Goal: Task Accomplishment & Management: Manage account settings

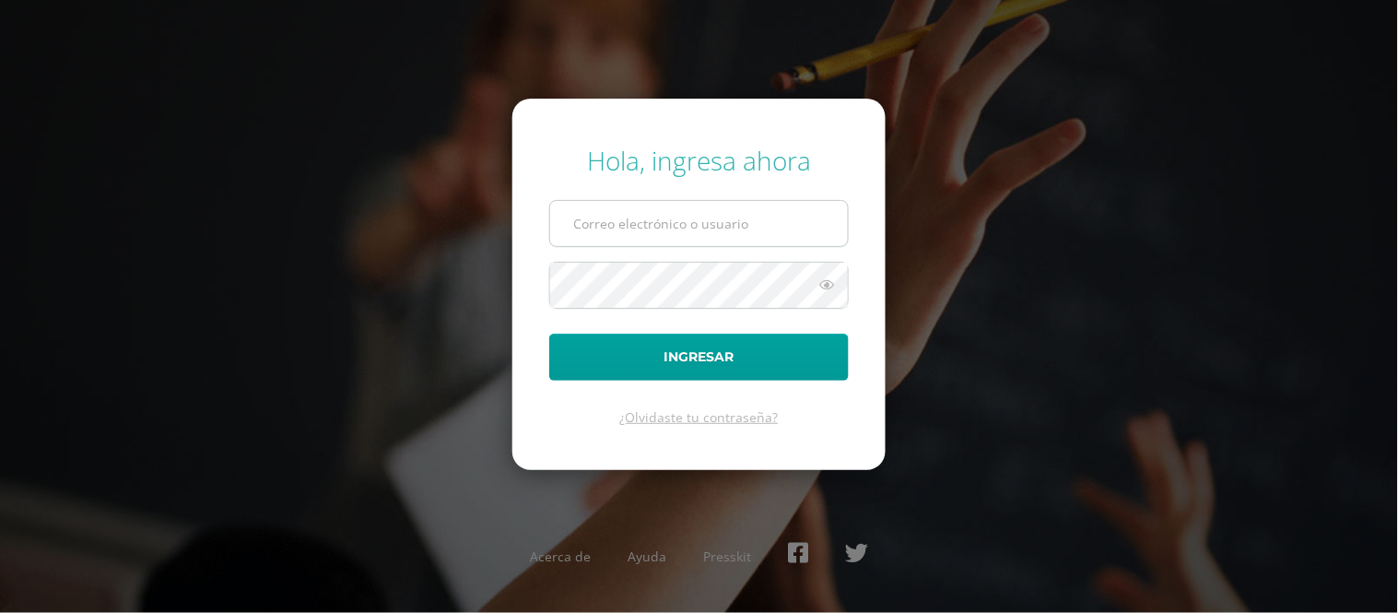
click at [689, 236] on input "text" at bounding box center [699, 223] width 298 height 45
type input "edssong@cig.edu.gt"
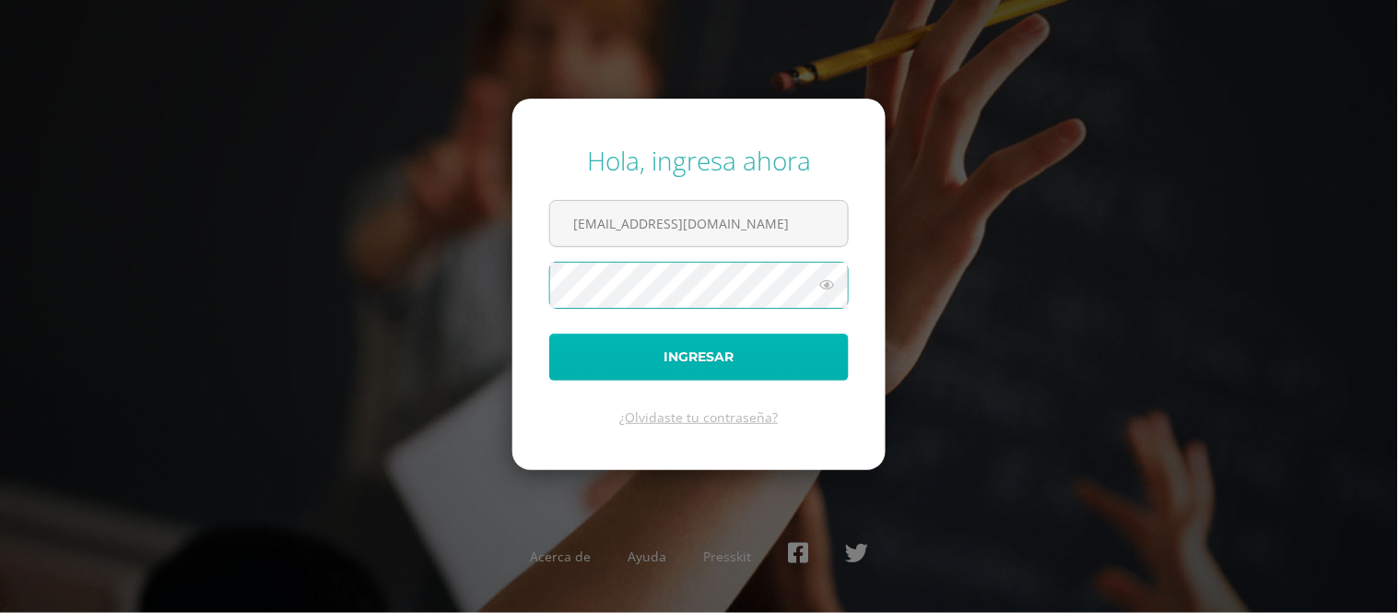
click at [664, 347] on button "Ingresar" at bounding box center [699, 357] width 300 height 47
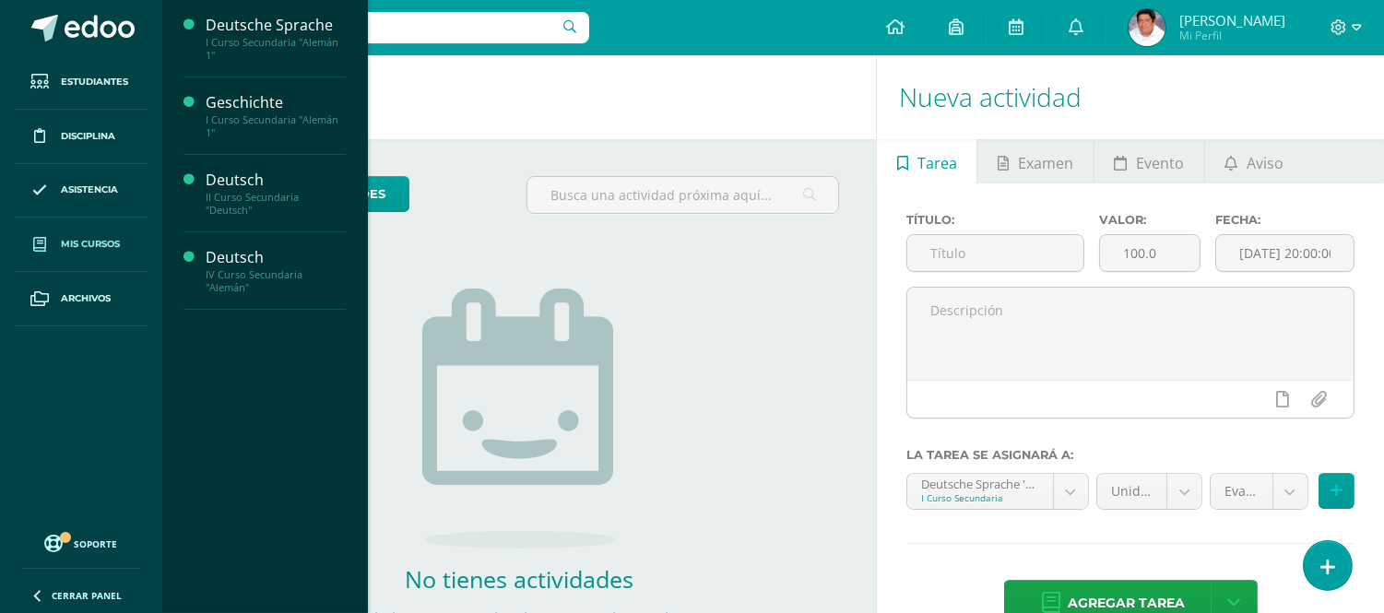
click at [66, 242] on span "Mis cursos" at bounding box center [90, 244] width 59 height 15
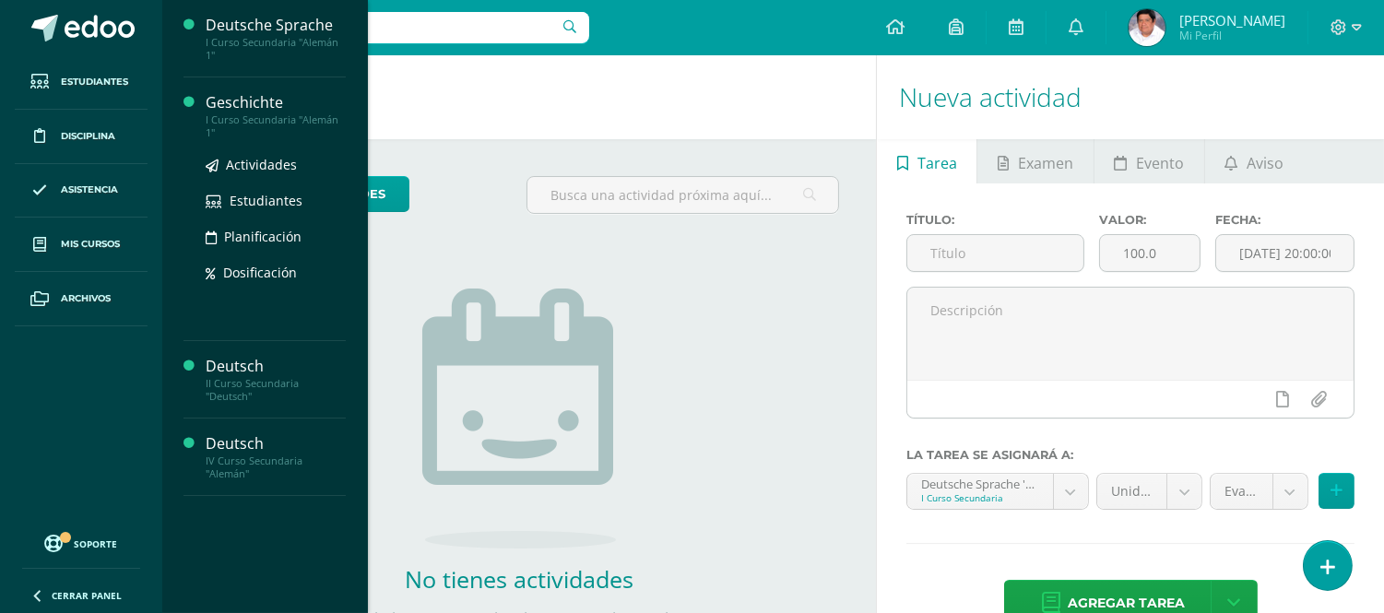
click at [279, 104] on div "Geschichte" at bounding box center [276, 102] width 140 height 21
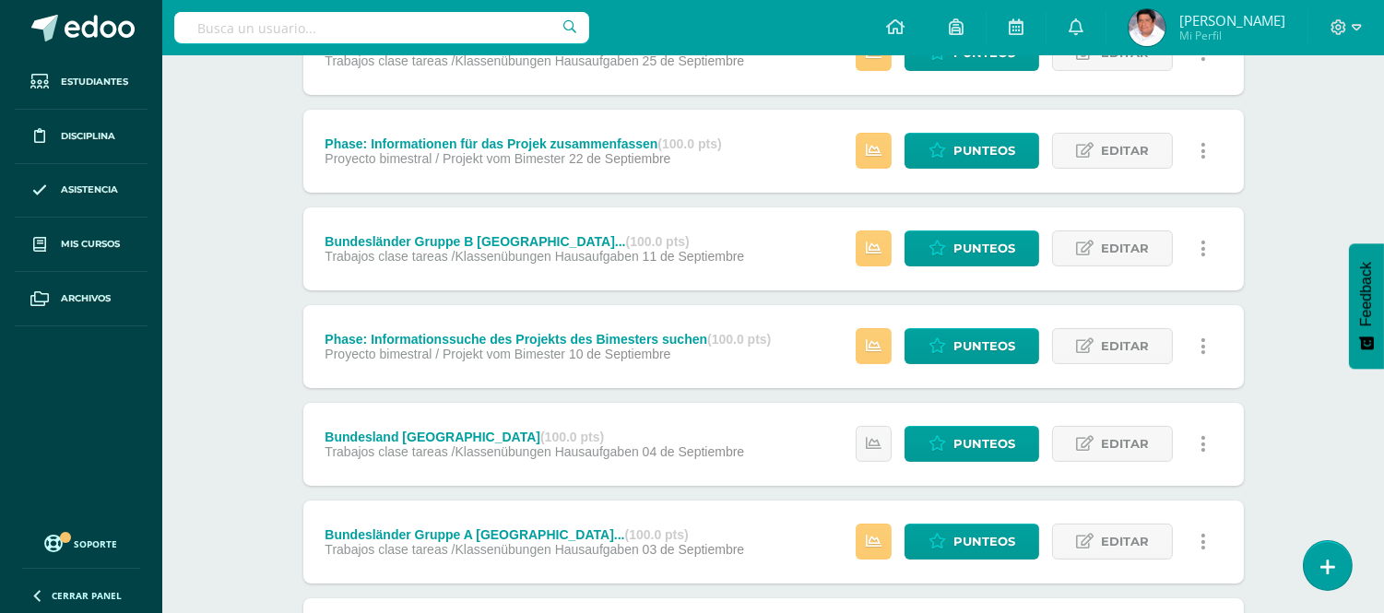
scroll to position [819, 0]
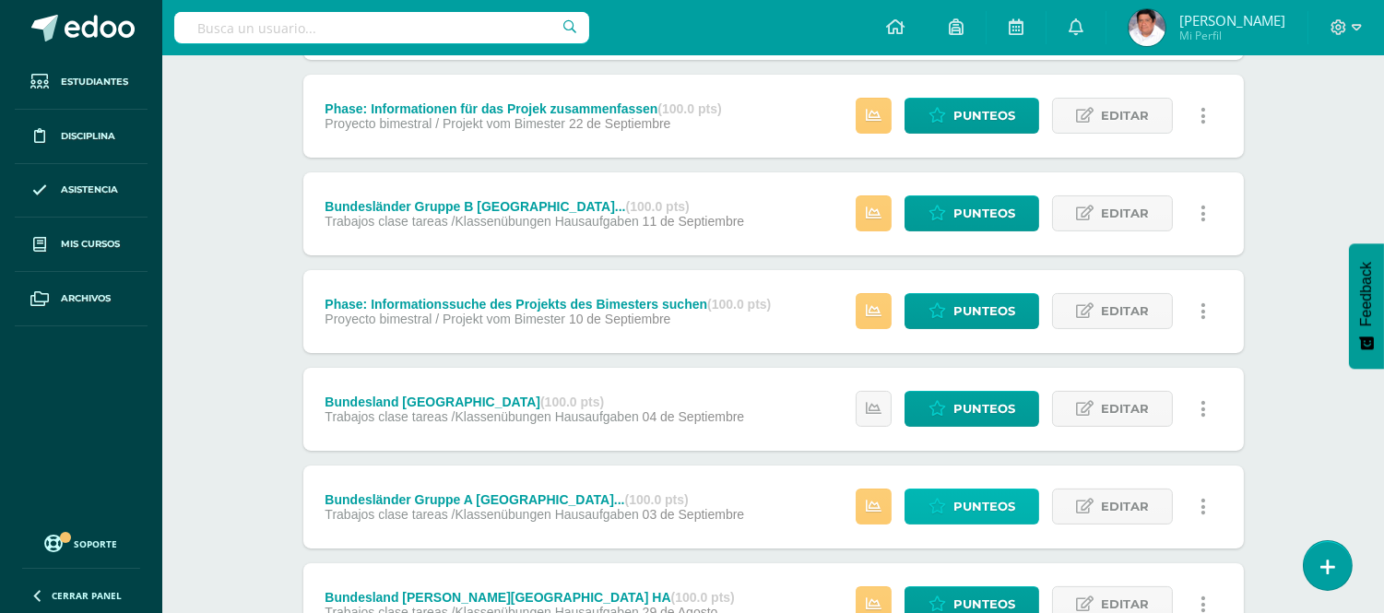
click at [955, 507] on span "Punteos" at bounding box center [984, 506] width 62 height 34
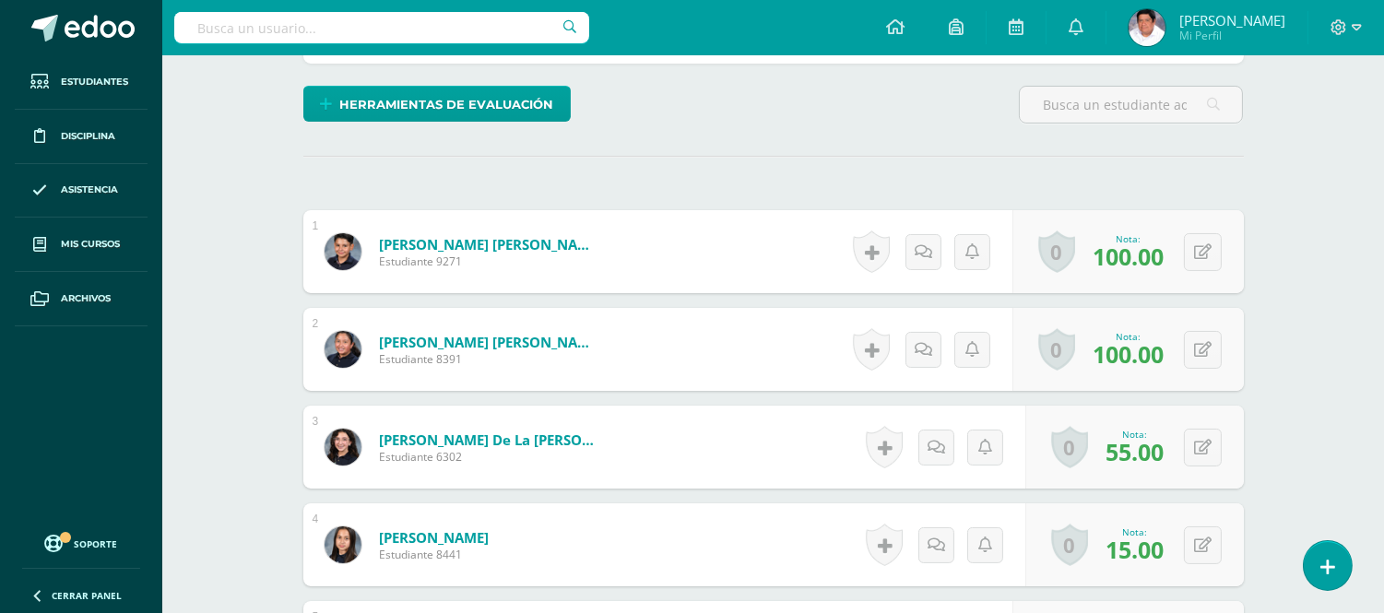
scroll to position [513, 0]
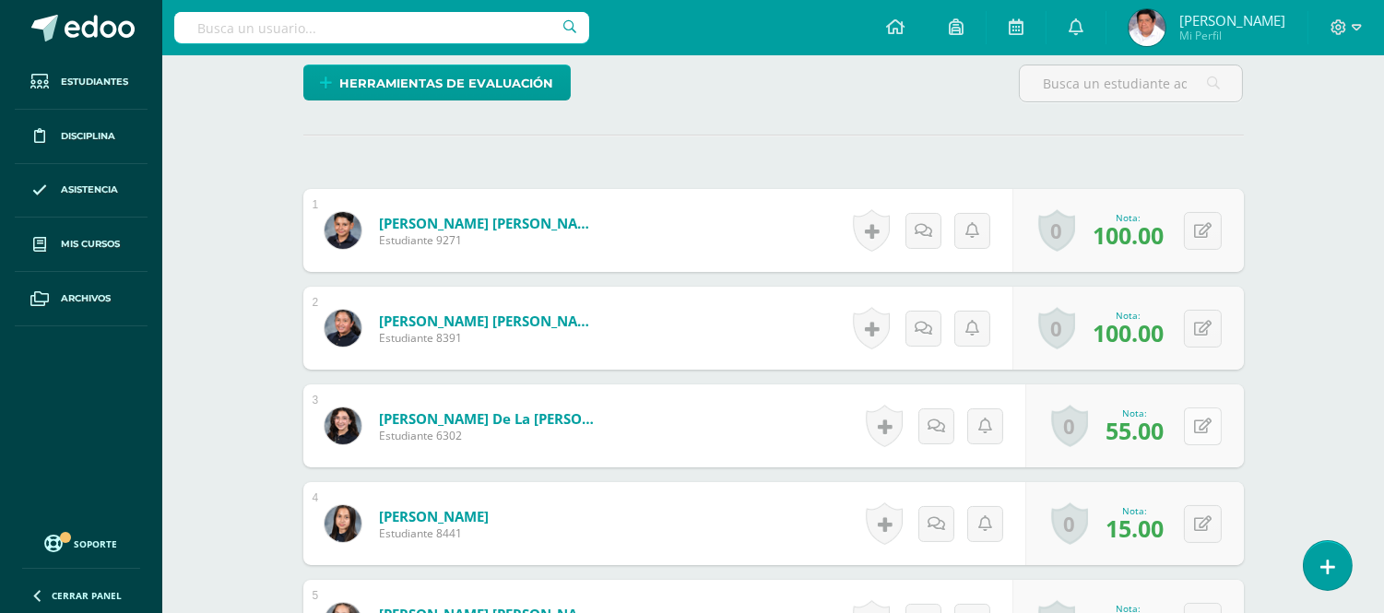
click at [1196, 407] on button at bounding box center [1203, 426] width 38 height 38
type input "75"
click at [1203, 516] on icon at bounding box center [1203, 524] width 18 height 16
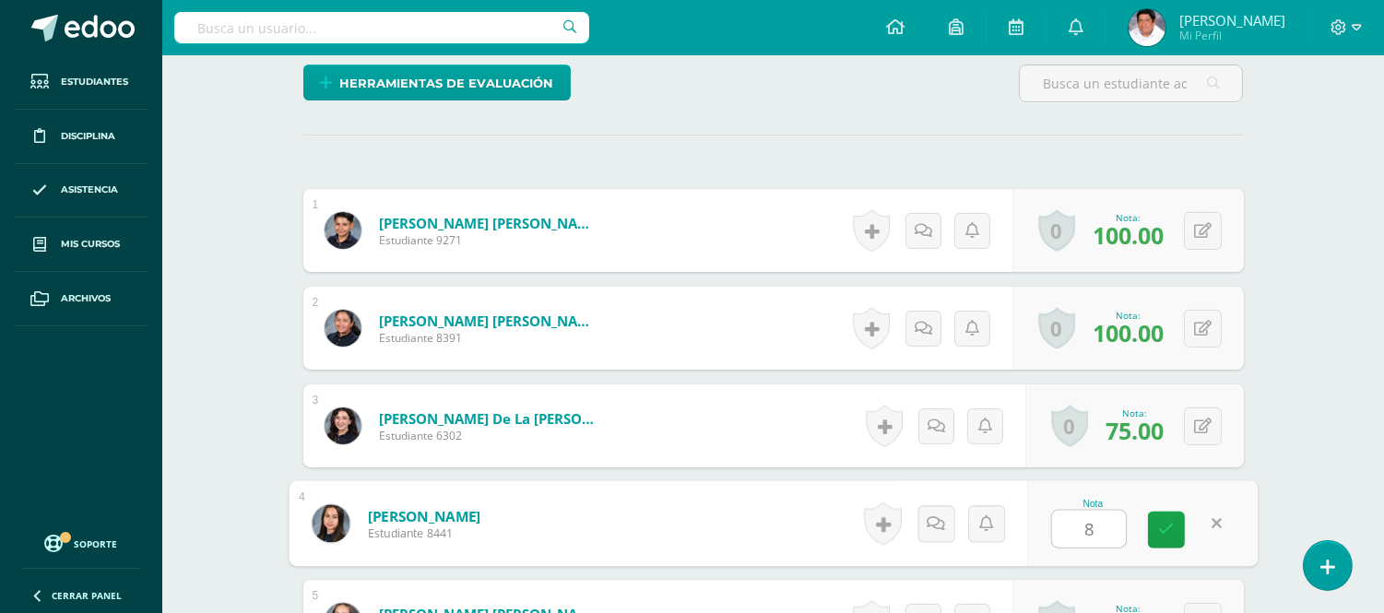
type input "85"
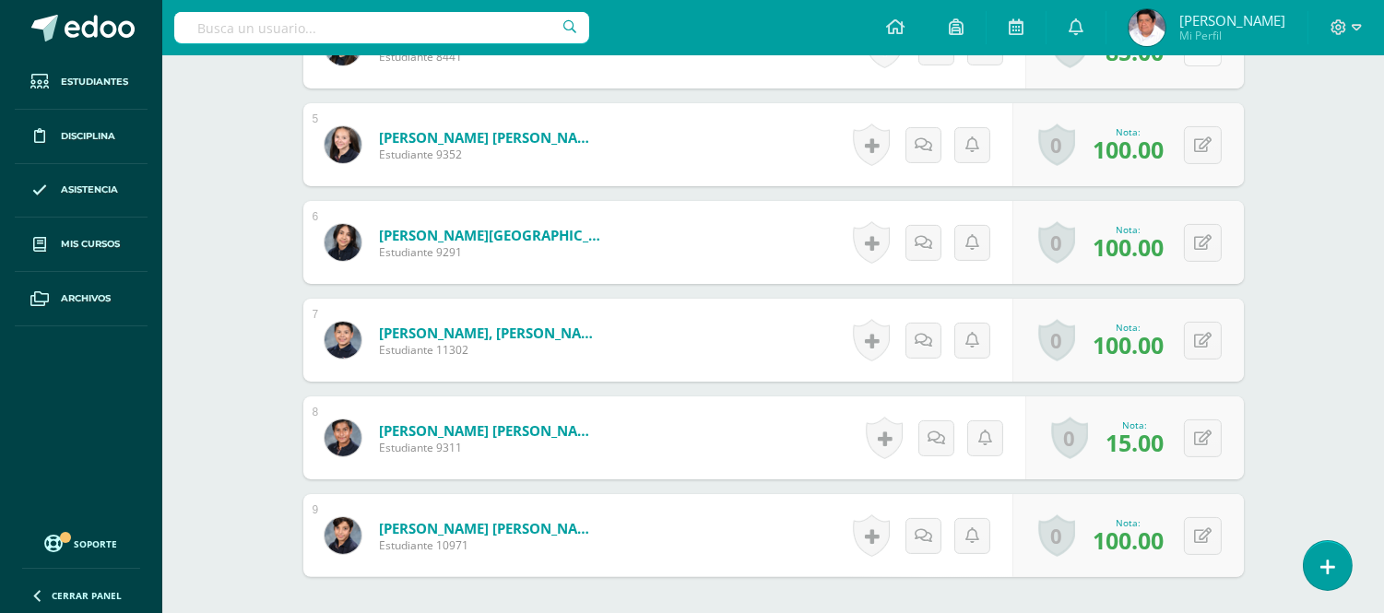
scroll to position [1025, 0]
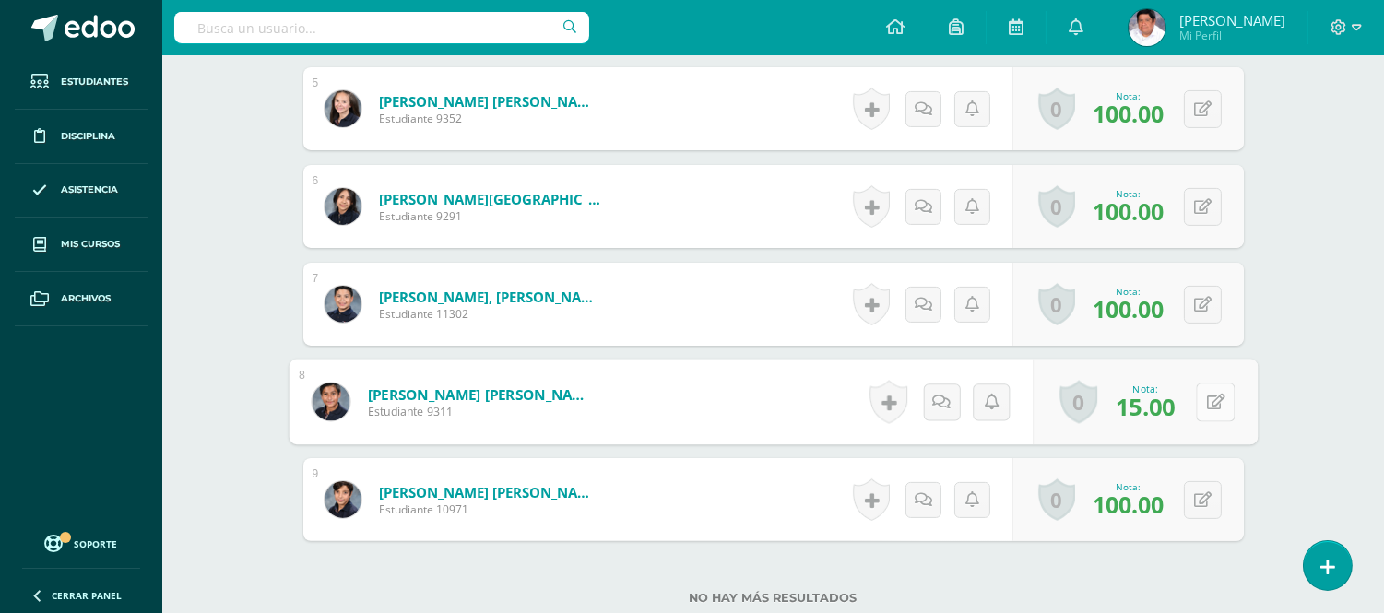
click at [1199, 383] on button at bounding box center [1215, 402] width 39 height 39
type input "68"
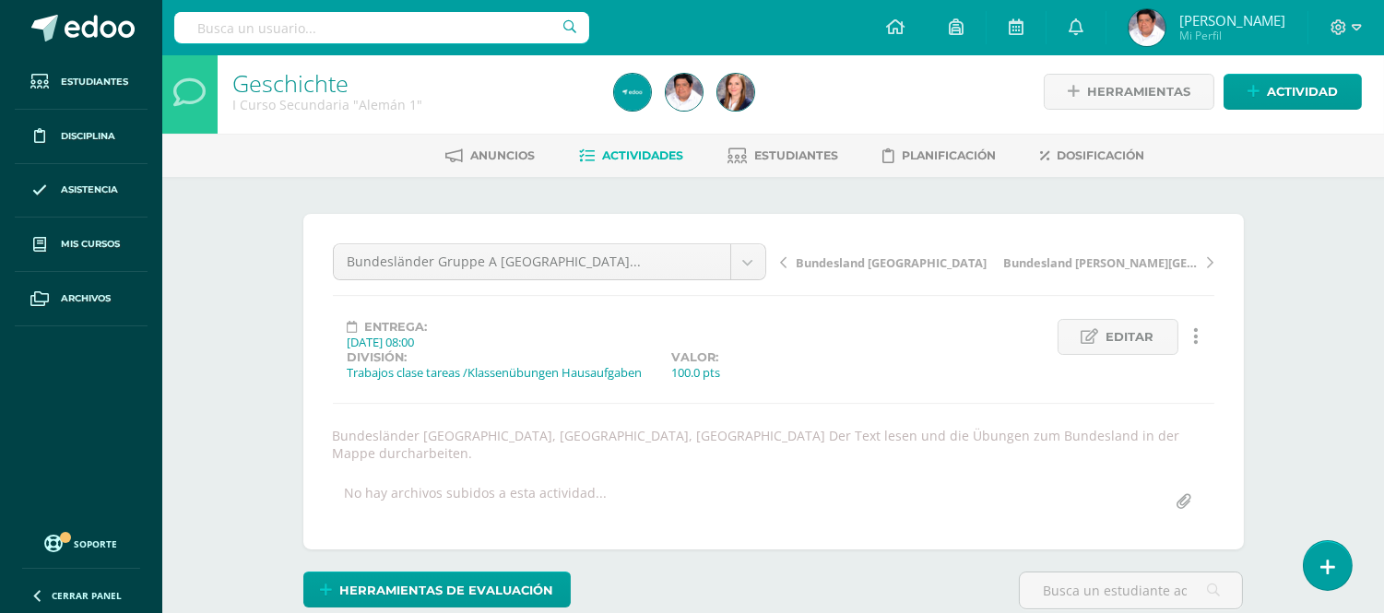
scroll to position [0, 0]
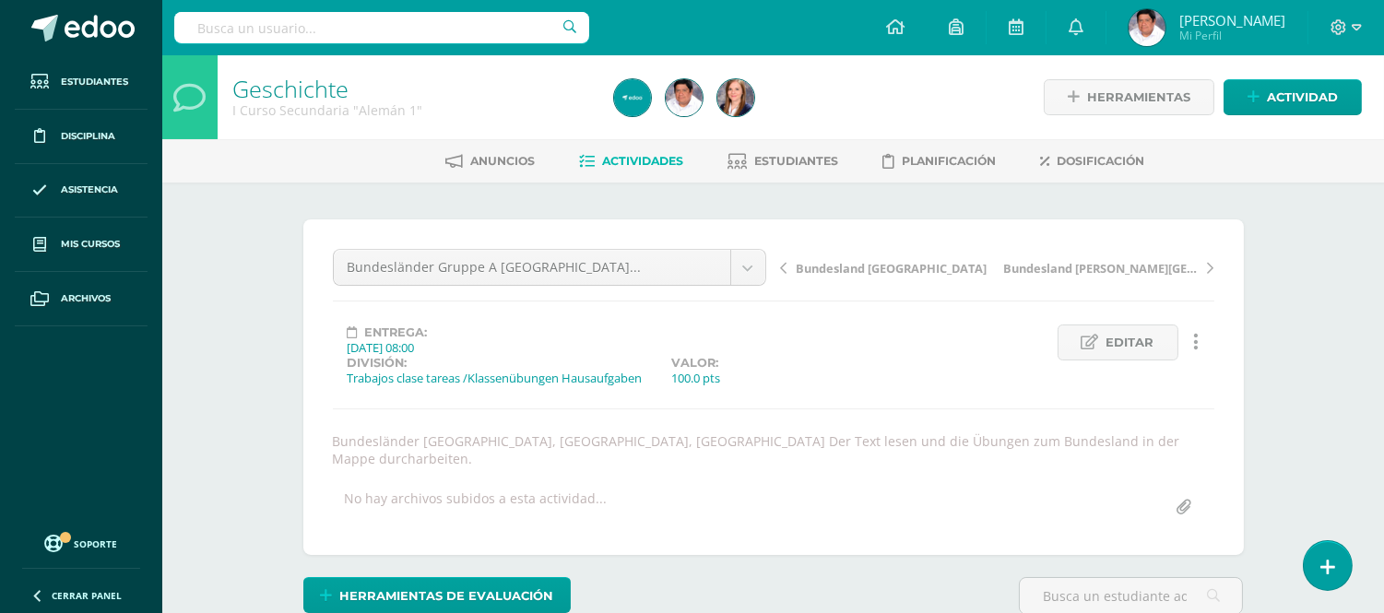
click at [631, 159] on span "Actividades" at bounding box center [643, 161] width 81 height 14
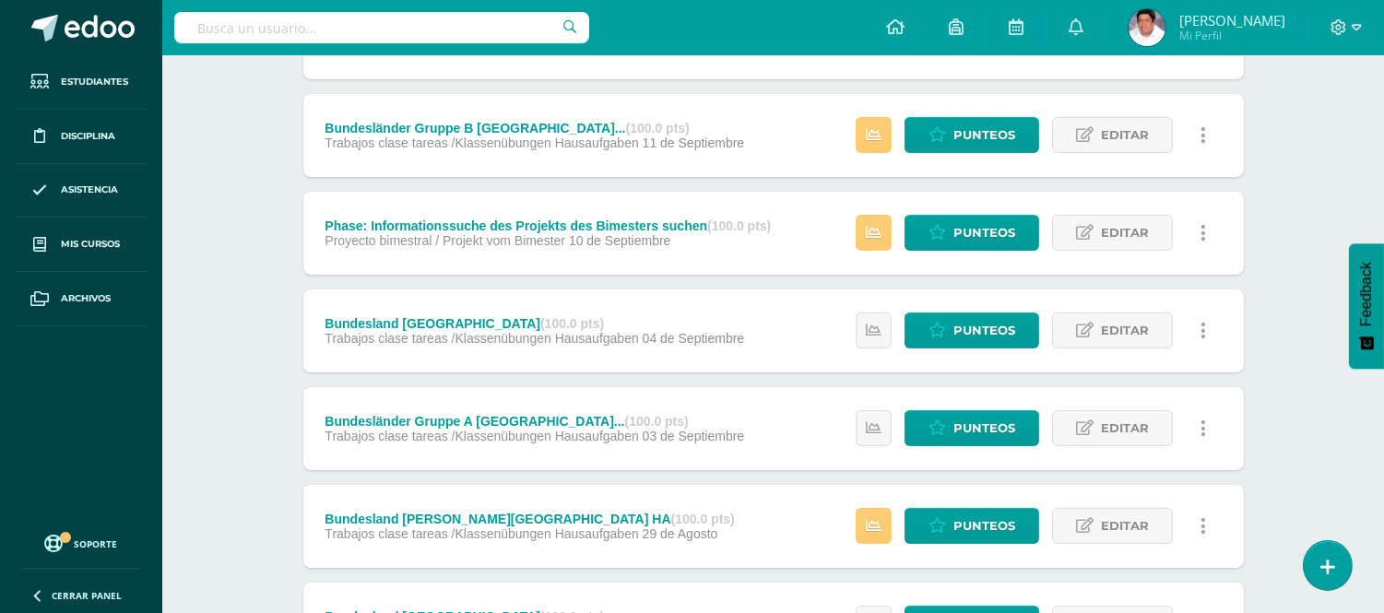
scroll to position [861, 0]
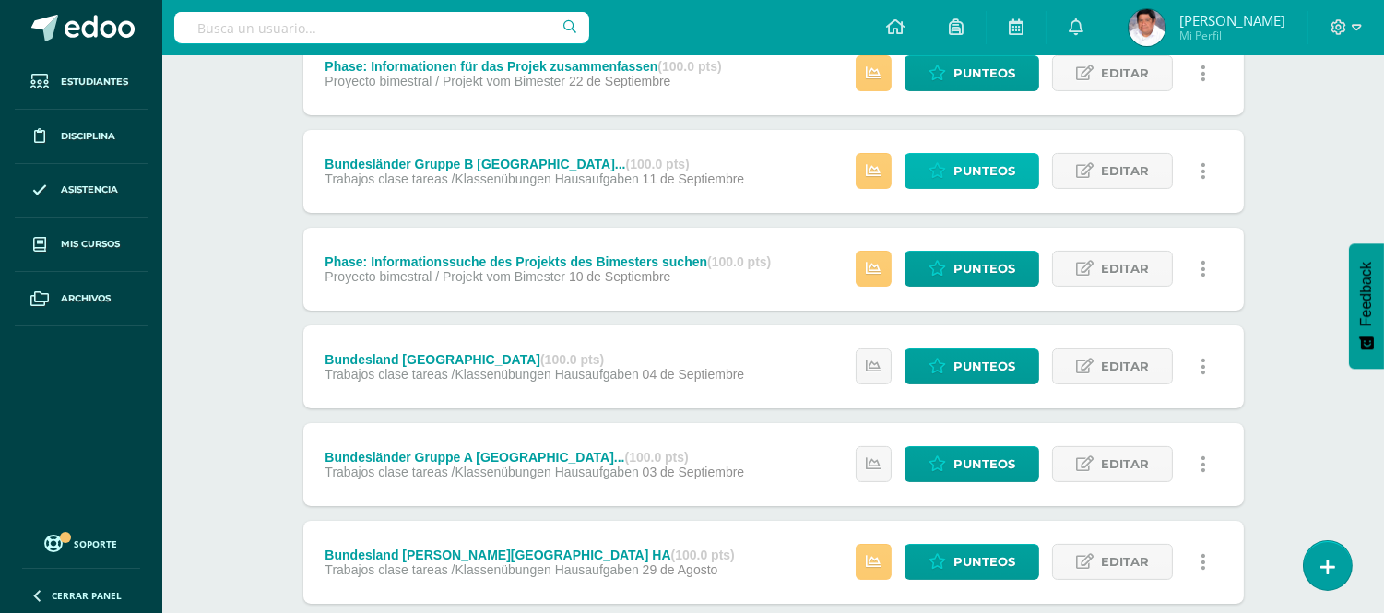
click at [965, 169] on span "Punteos" at bounding box center [984, 171] width 62 height 34
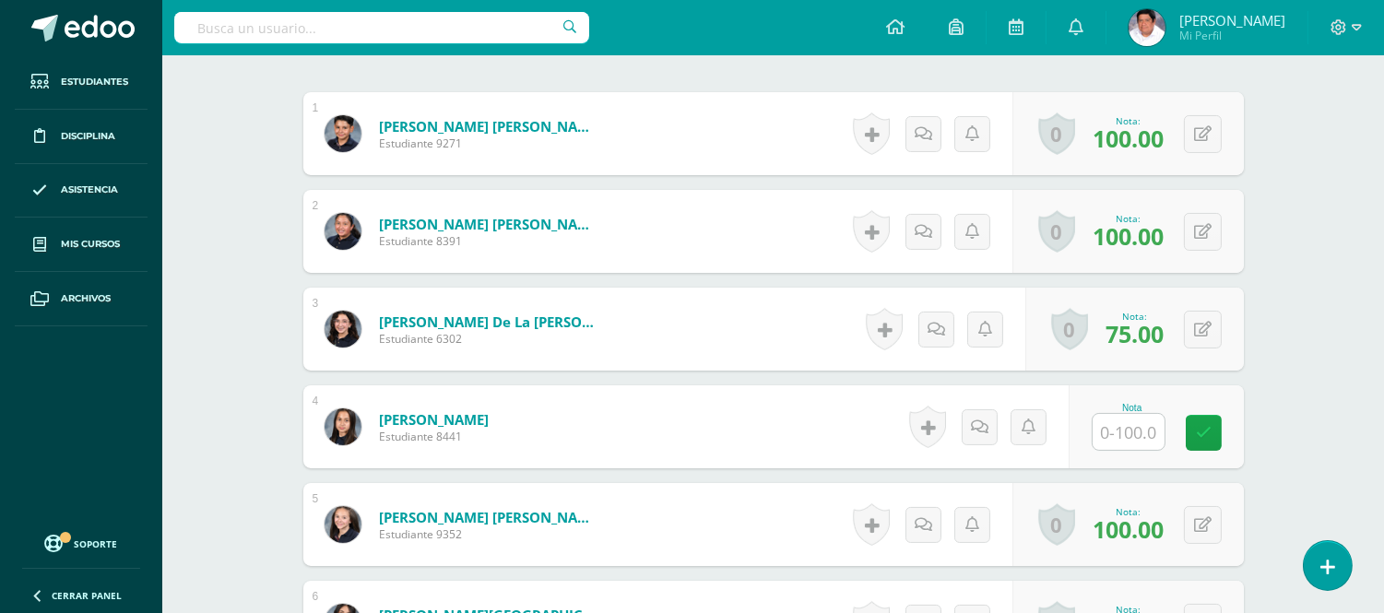
scroll to position [623, 0]
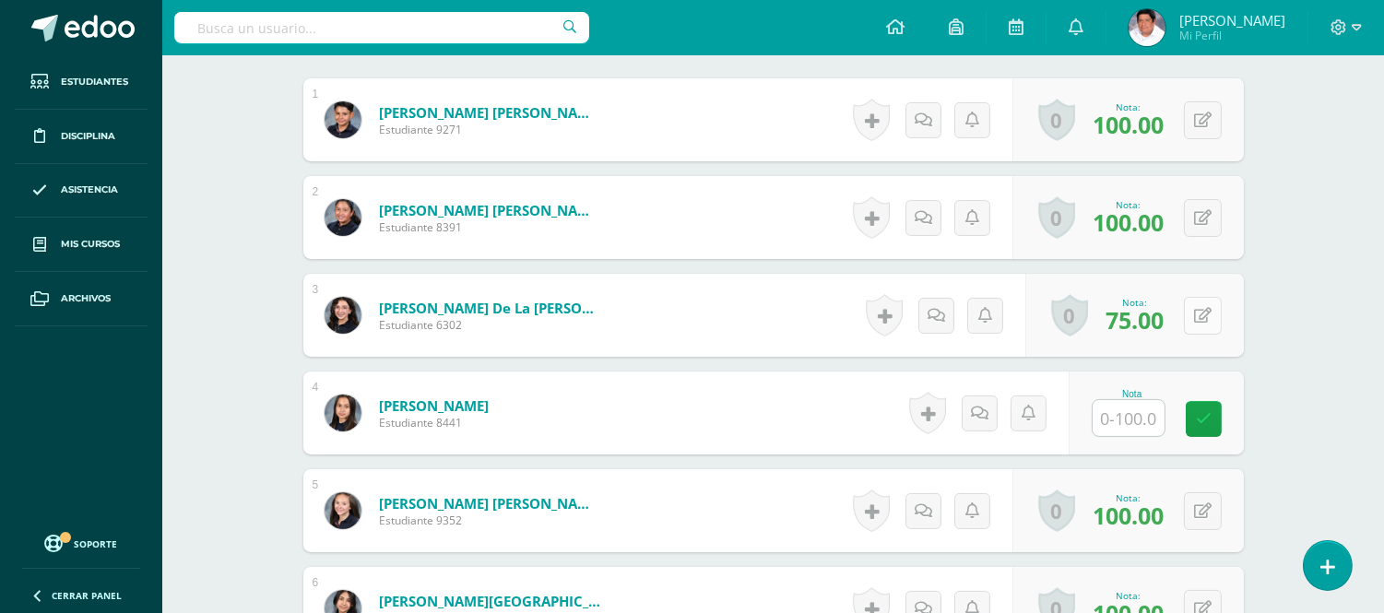
click at [1195, 310] on button at bounding box center [1203, 316] width 38 height 38
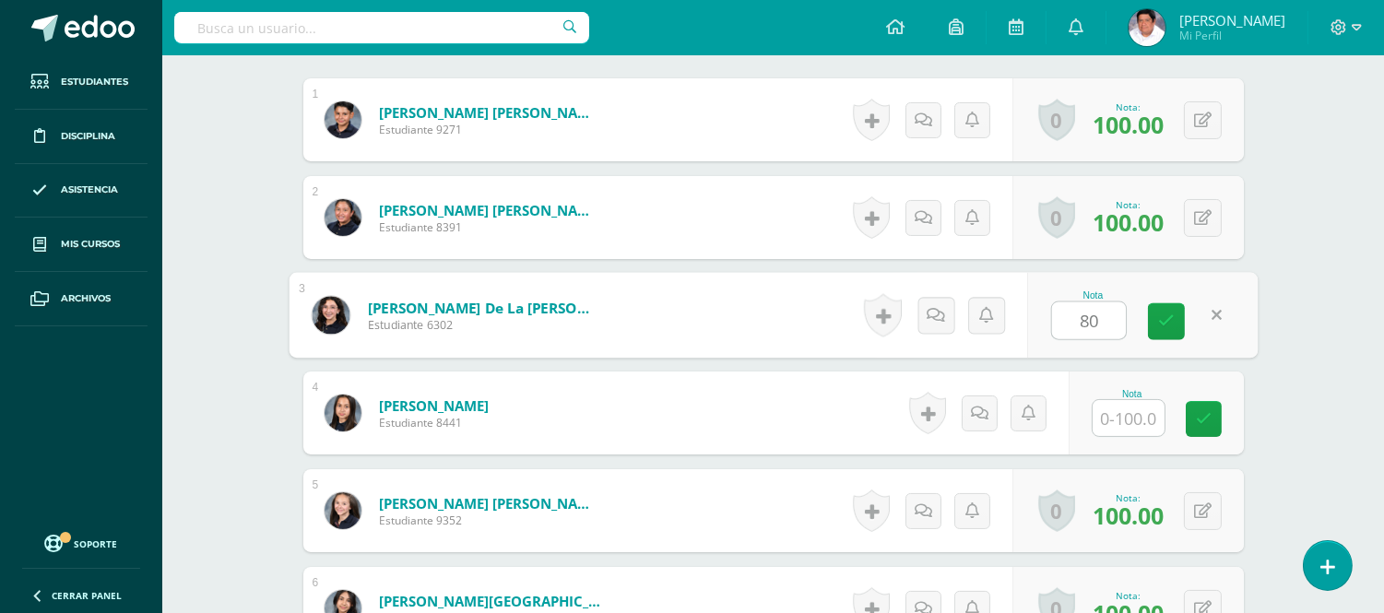
type input "80"
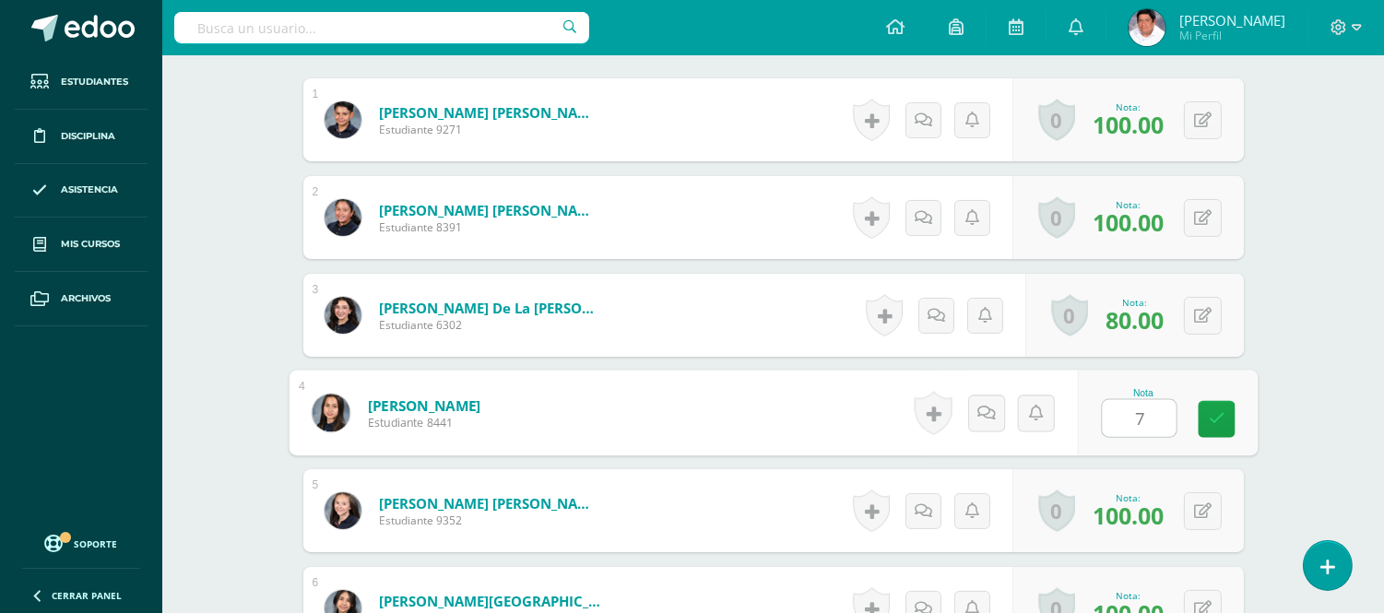
type input "70"
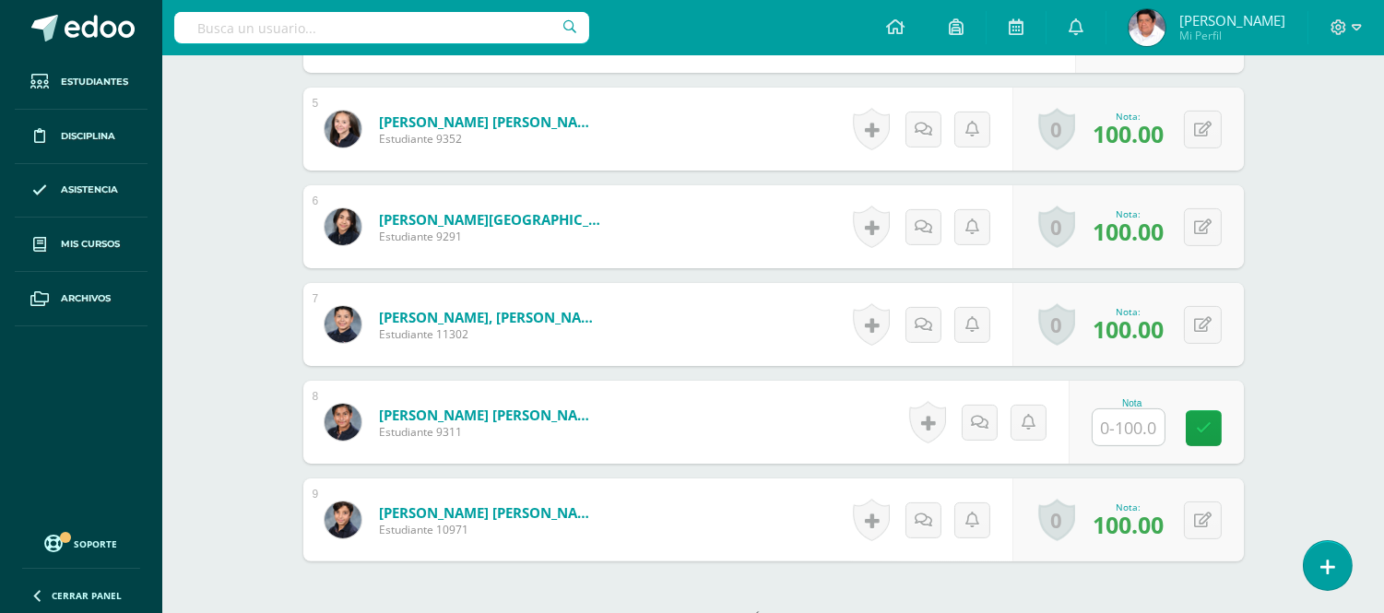
scroll to position [1033, 0]
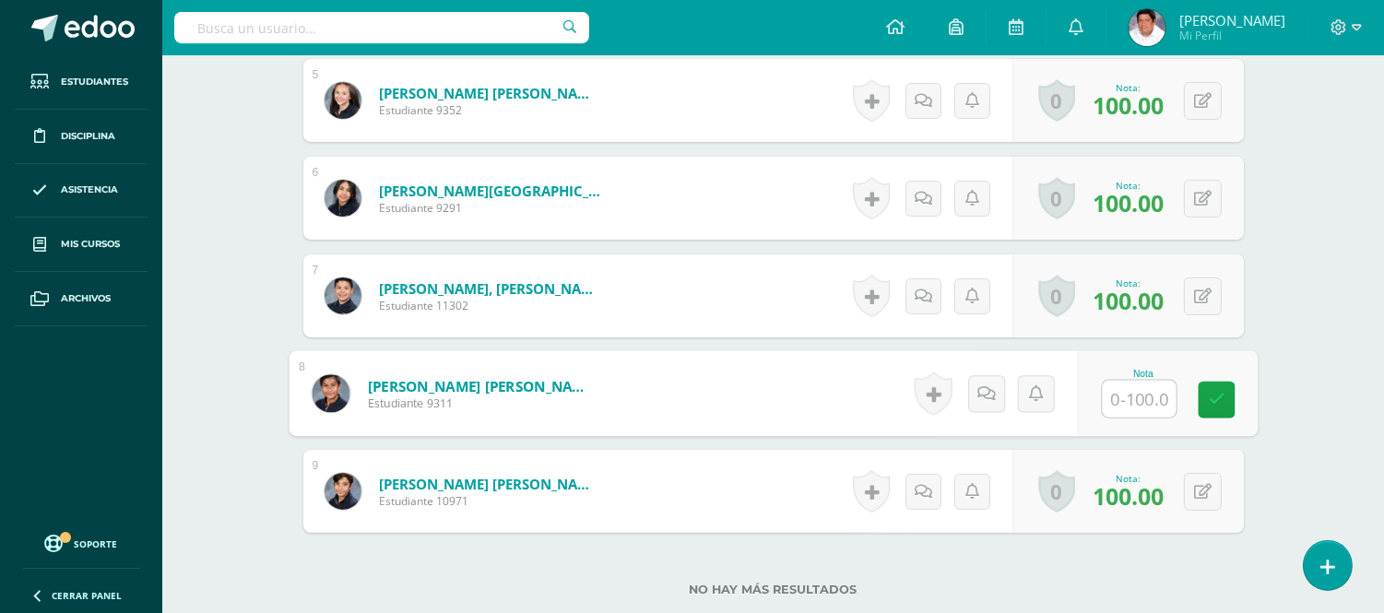
click at [1121, 399] on input "text" at bounding box center [1139, 399] width 74 height 37
type input "62"
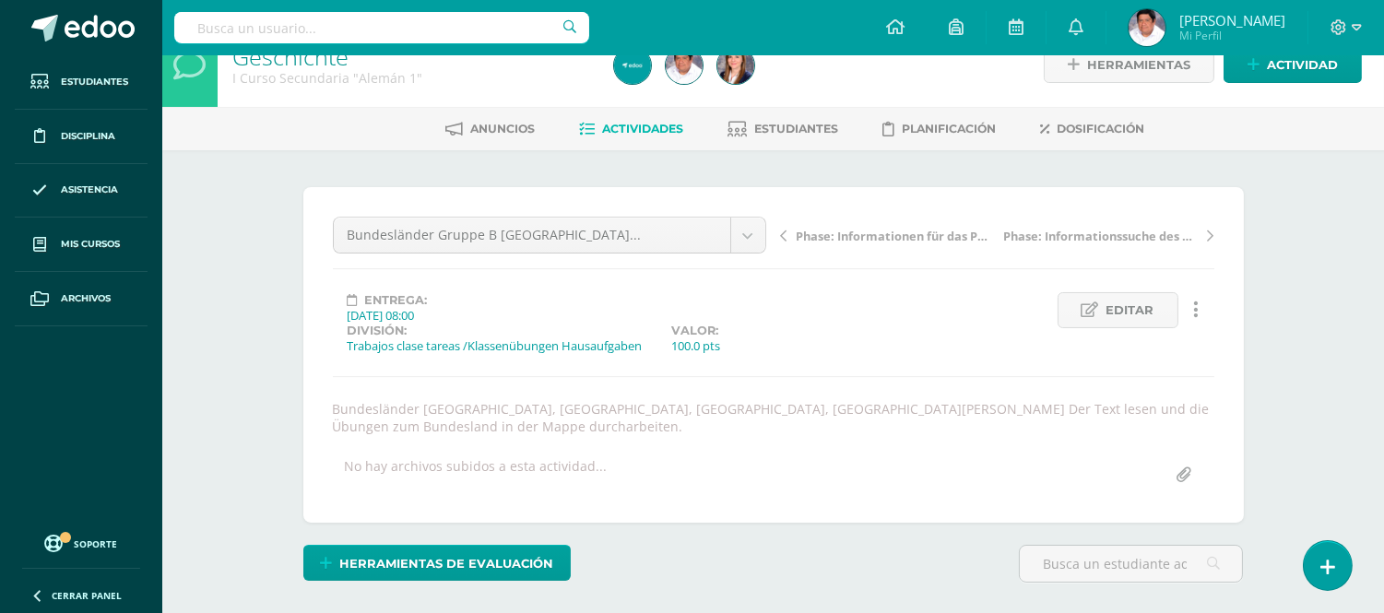
scroll to position [0, 0]
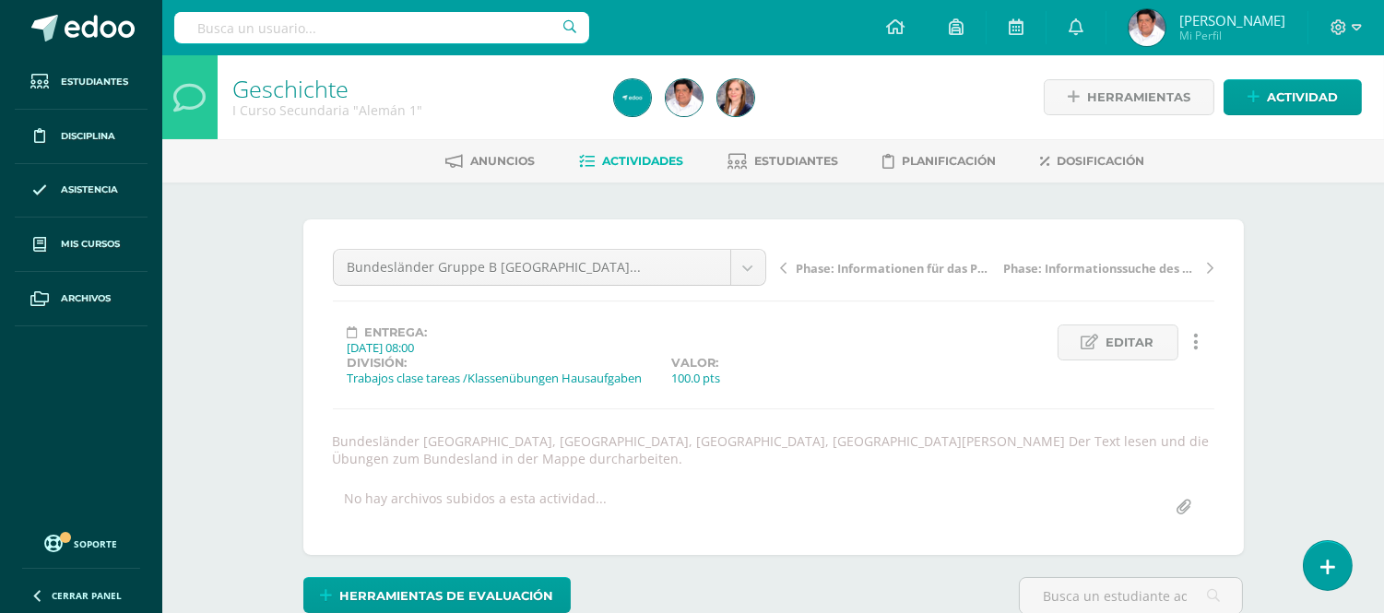
click at [643, 159] on span "Actividades" at bounding box center [643, 161] width 81 height 14
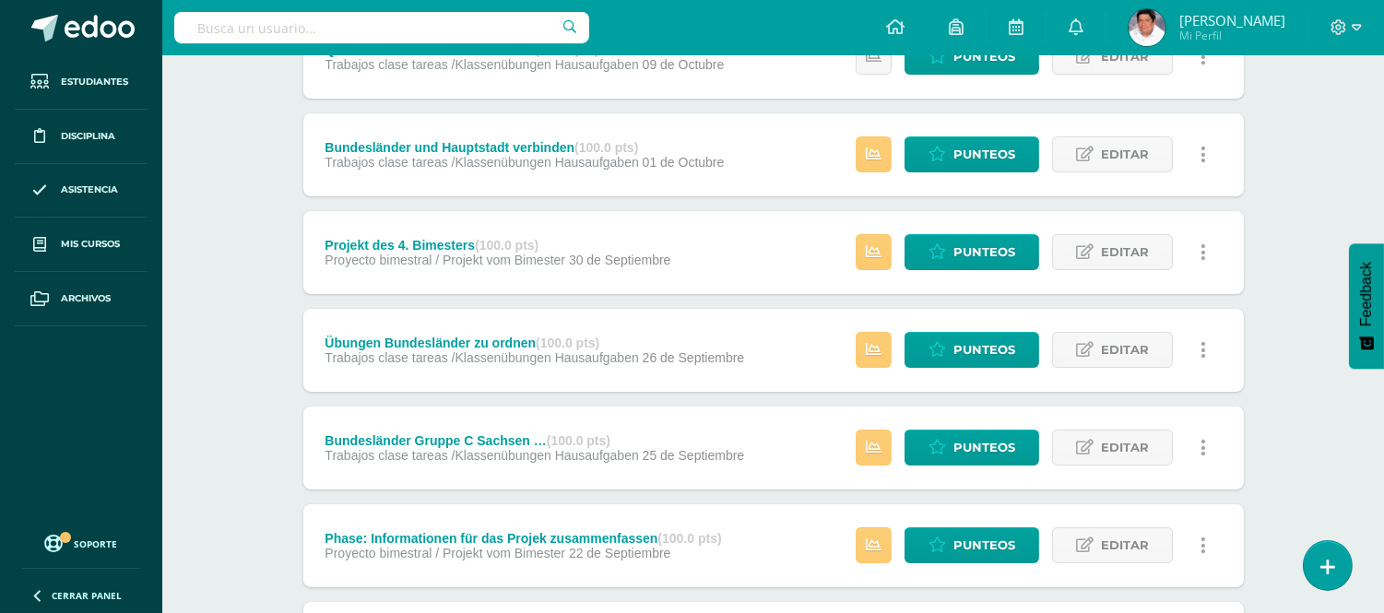
scroll to position [409, 0]
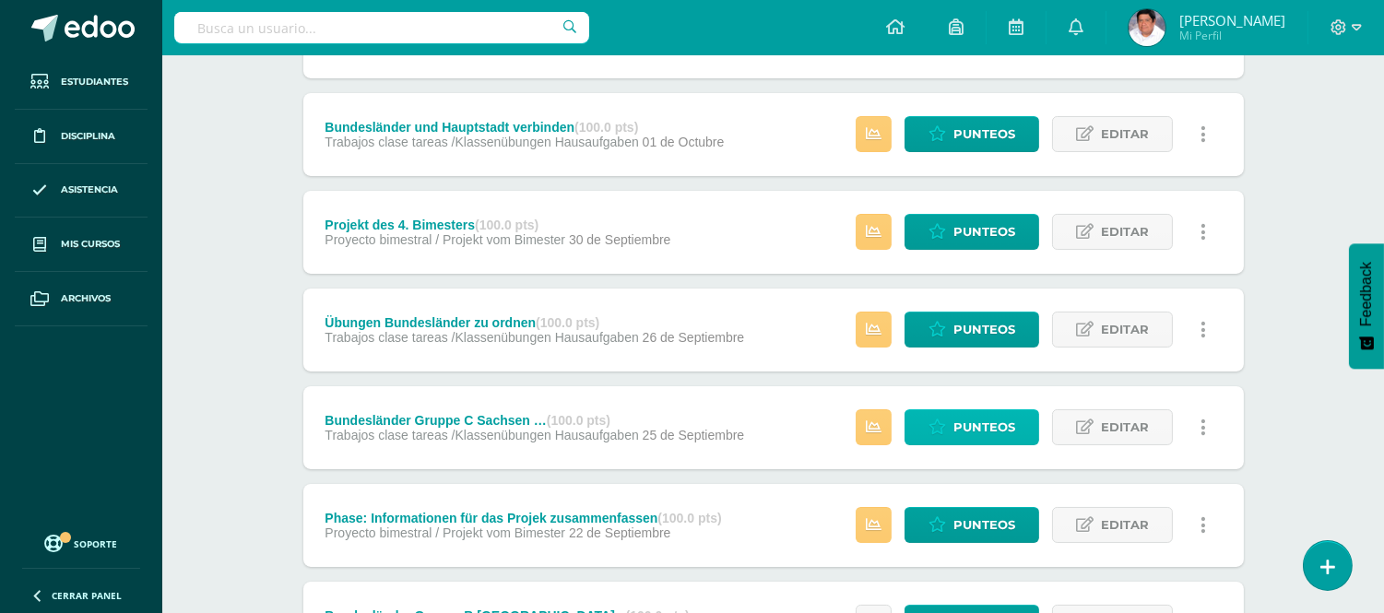
click at [969, 417] on span "Punteos" at bounding box center [984, 427] width 62 height 34
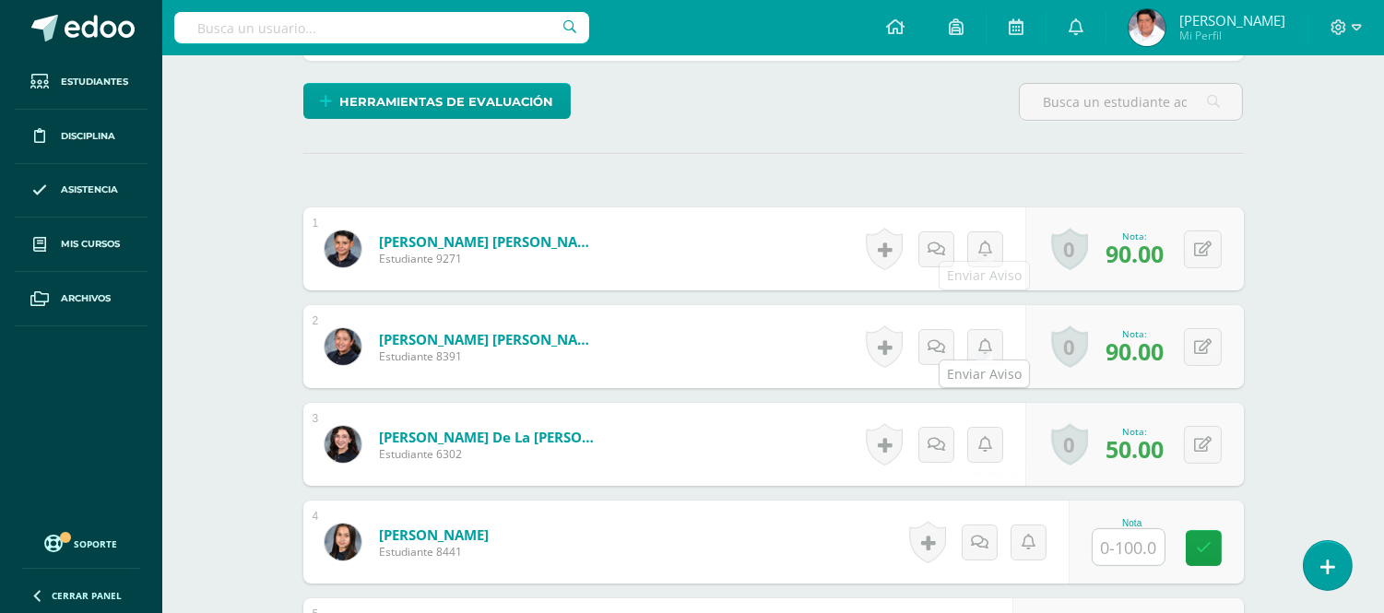
scroll to position [513, 0]
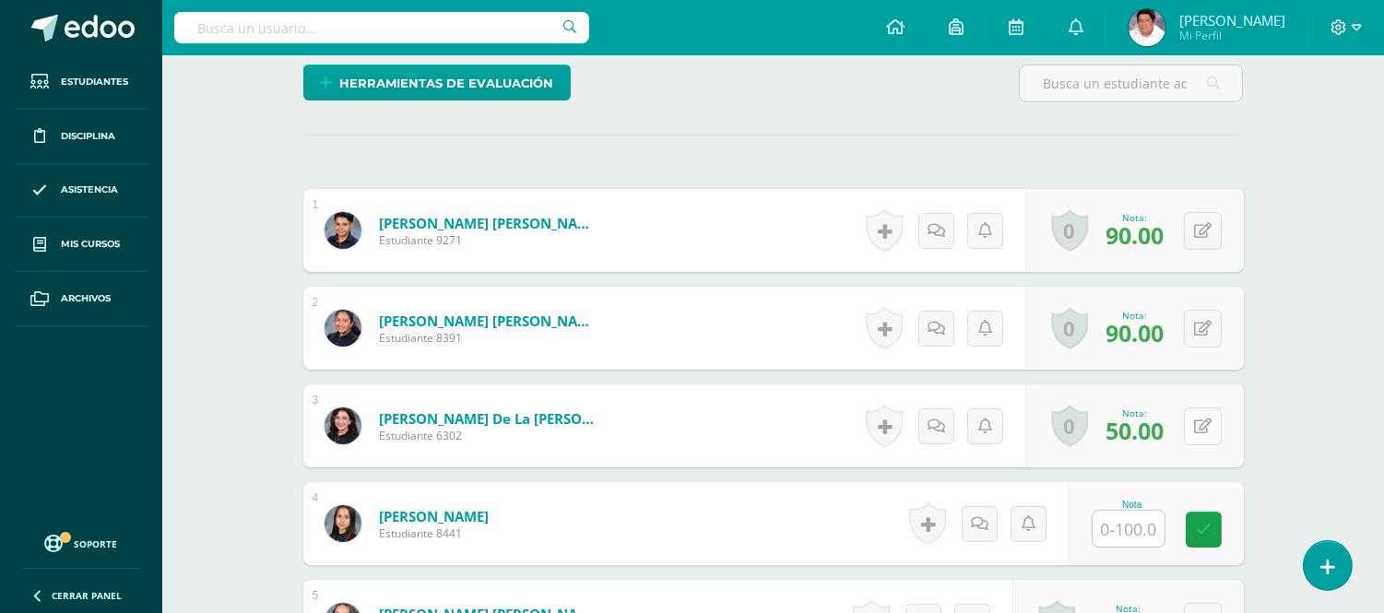
click at [1202, 408] on button at bounding box center [1203, 426] width 38 height 38
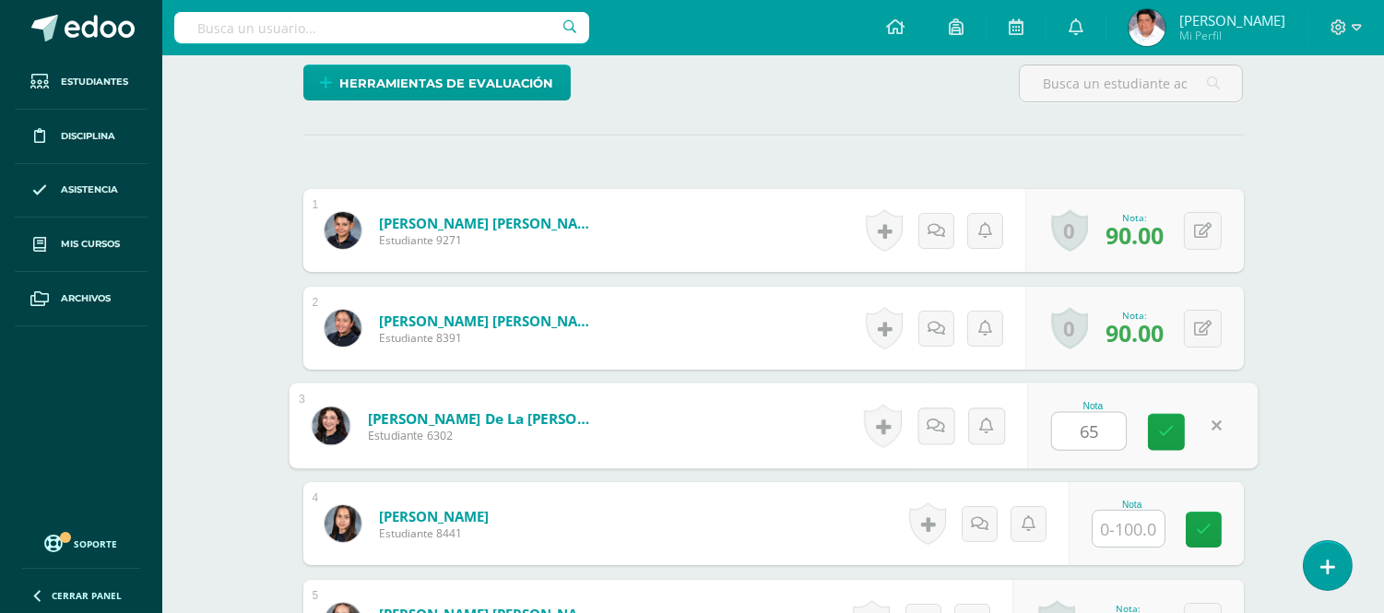
type input "65"
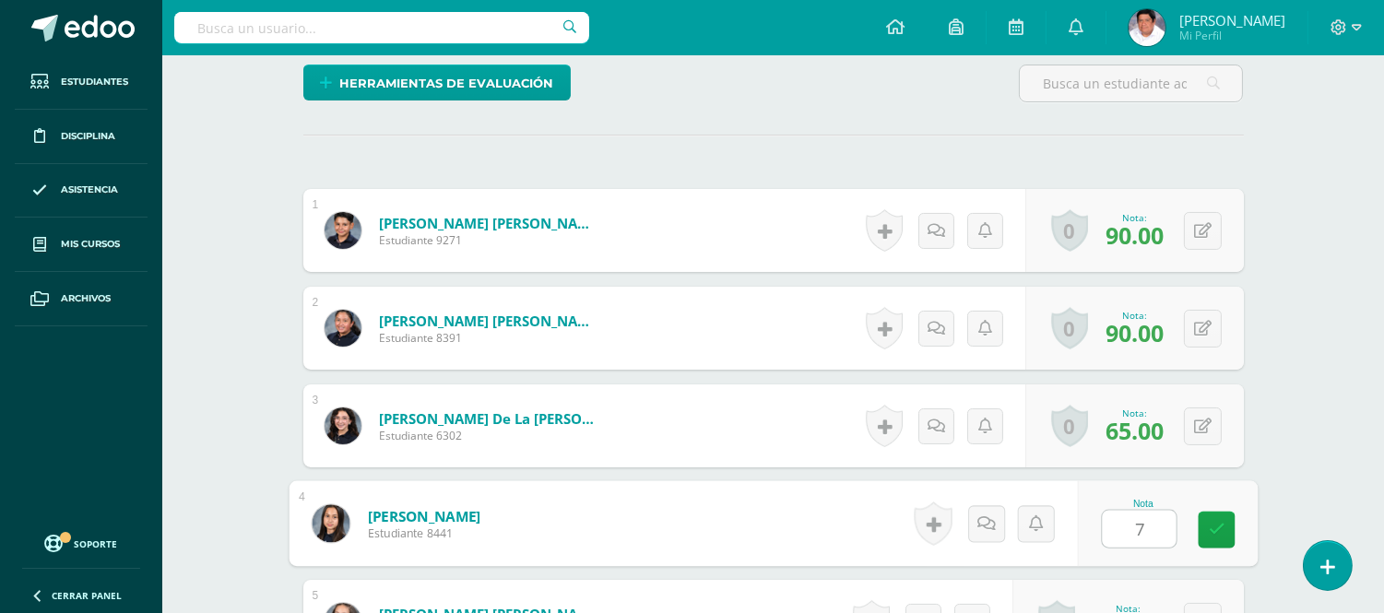
type input "70"
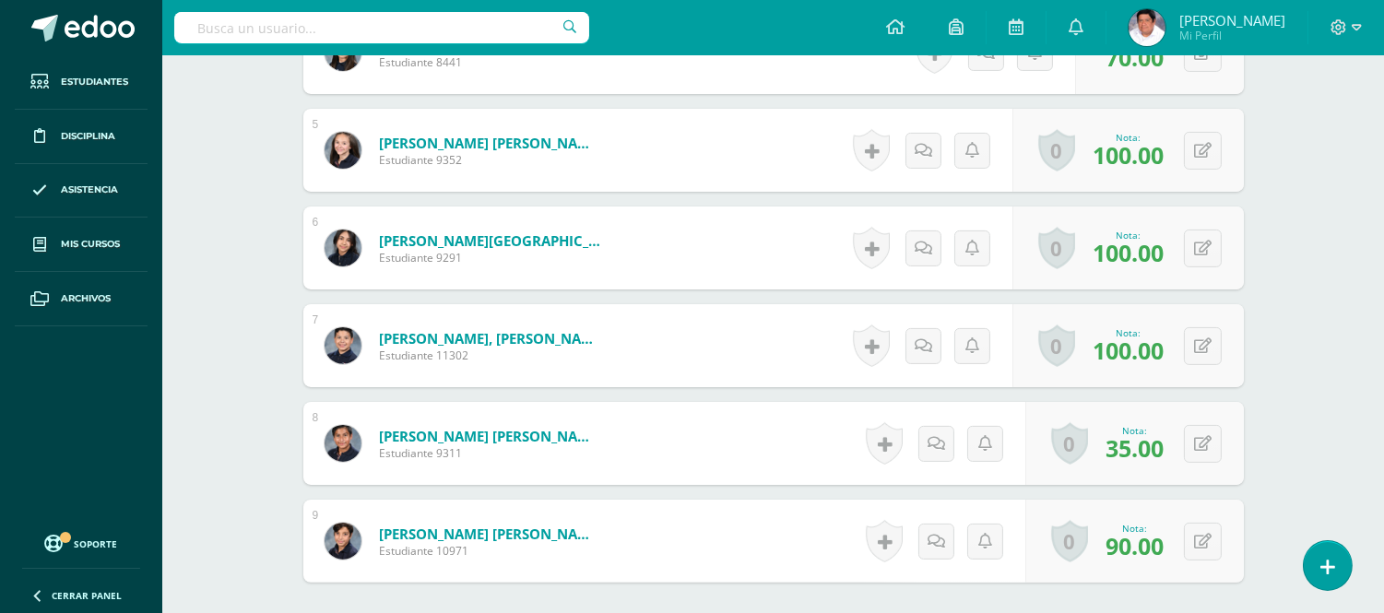
scroll to position [1025, 0]
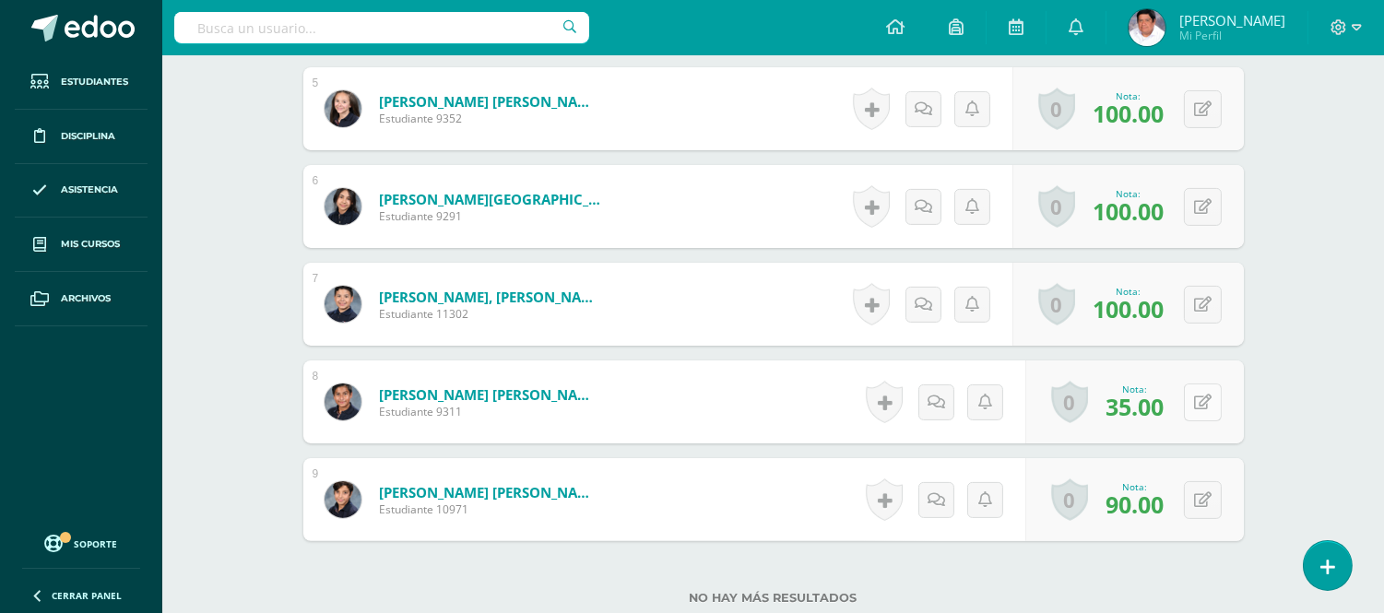
click at [1198, 383] on button at bounding box center [1203, 402] width 38 height 38
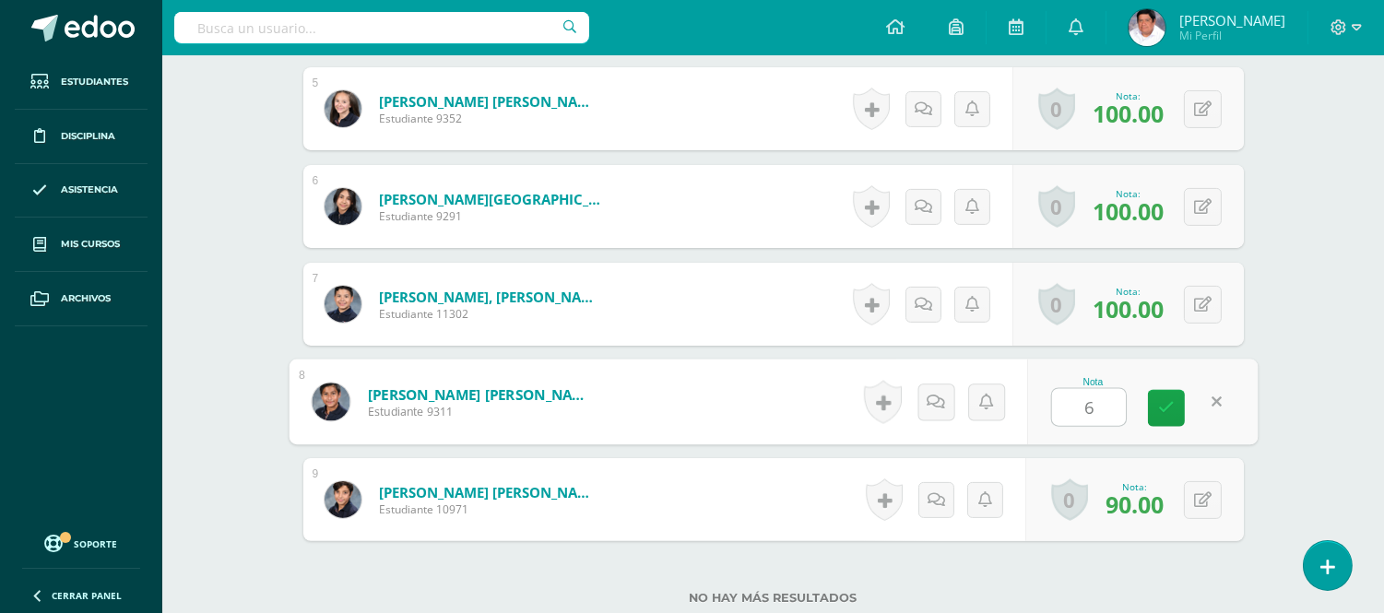
type input "62"
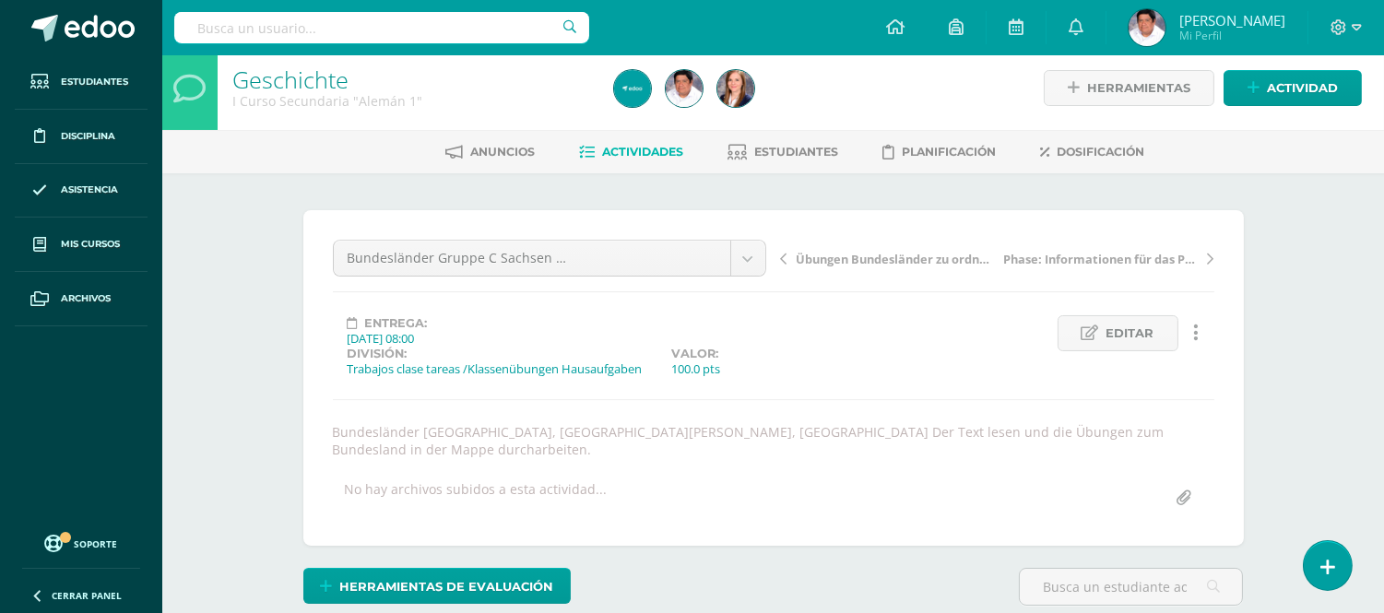
scroll to position [0, 0]
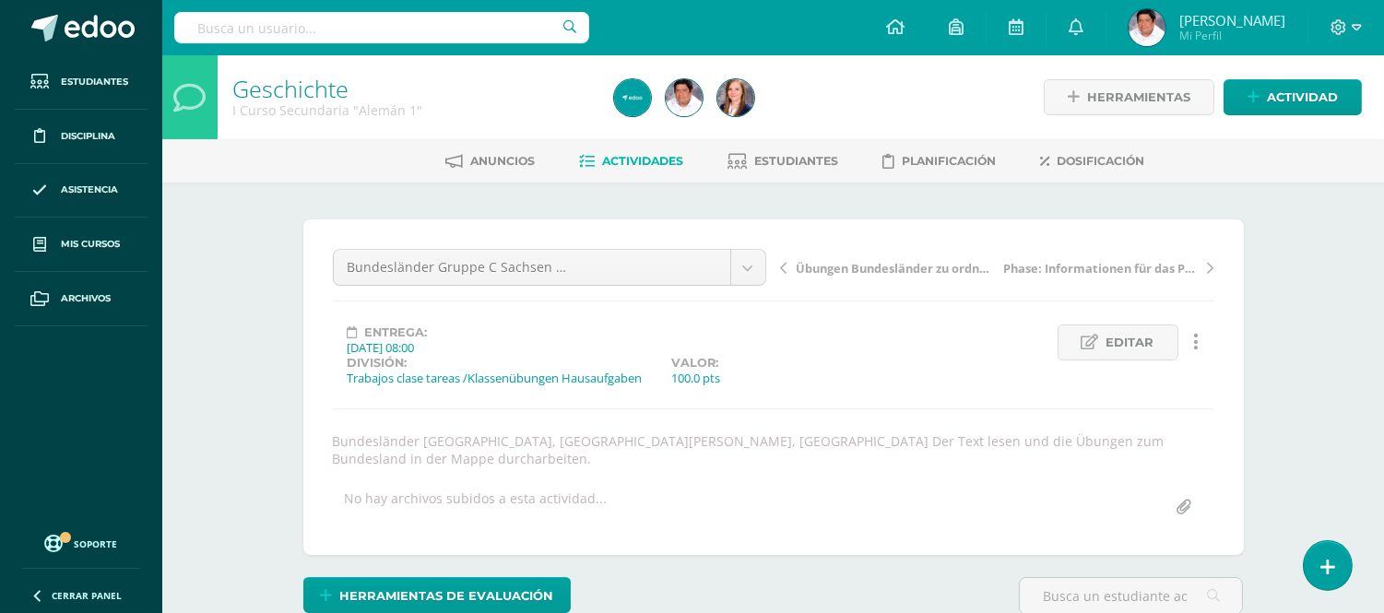
click at [645, 149] on link "Actividades" at bounding box center [632, 161] width 104 height 29
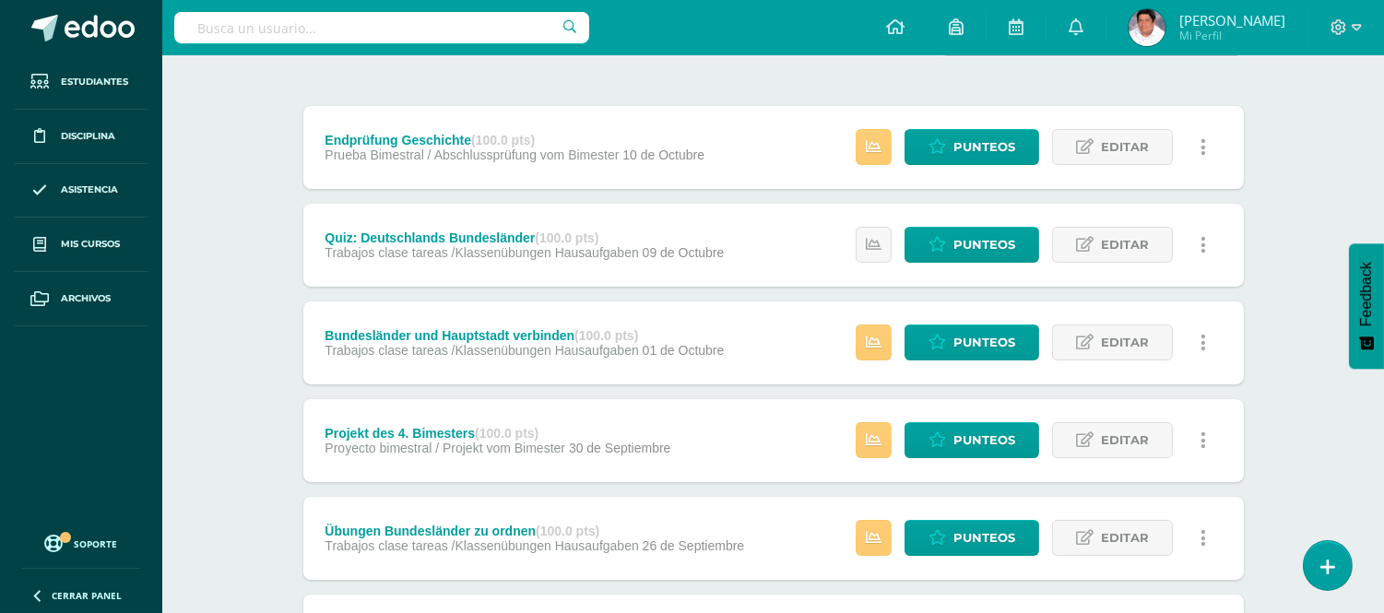
scroll to position [205, 0]
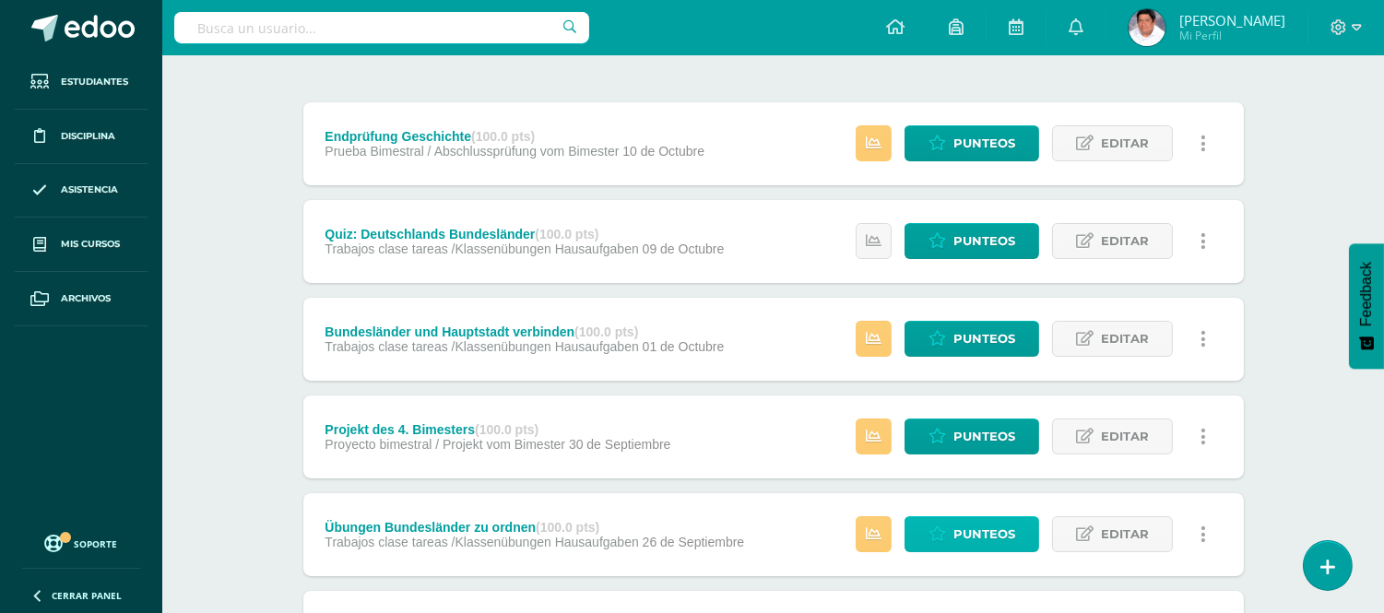
click at [980, 523] on span "Punteos" at bounding box center [984, 534] width 62 height 34
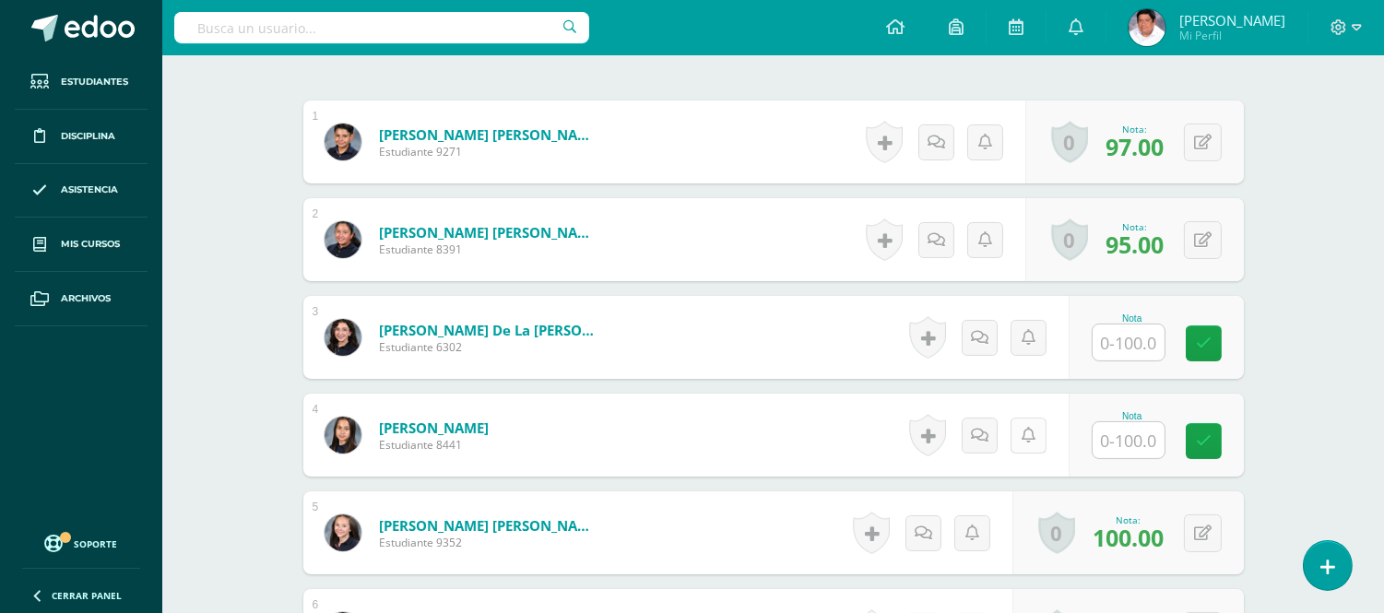
scroll to position [615, 0]
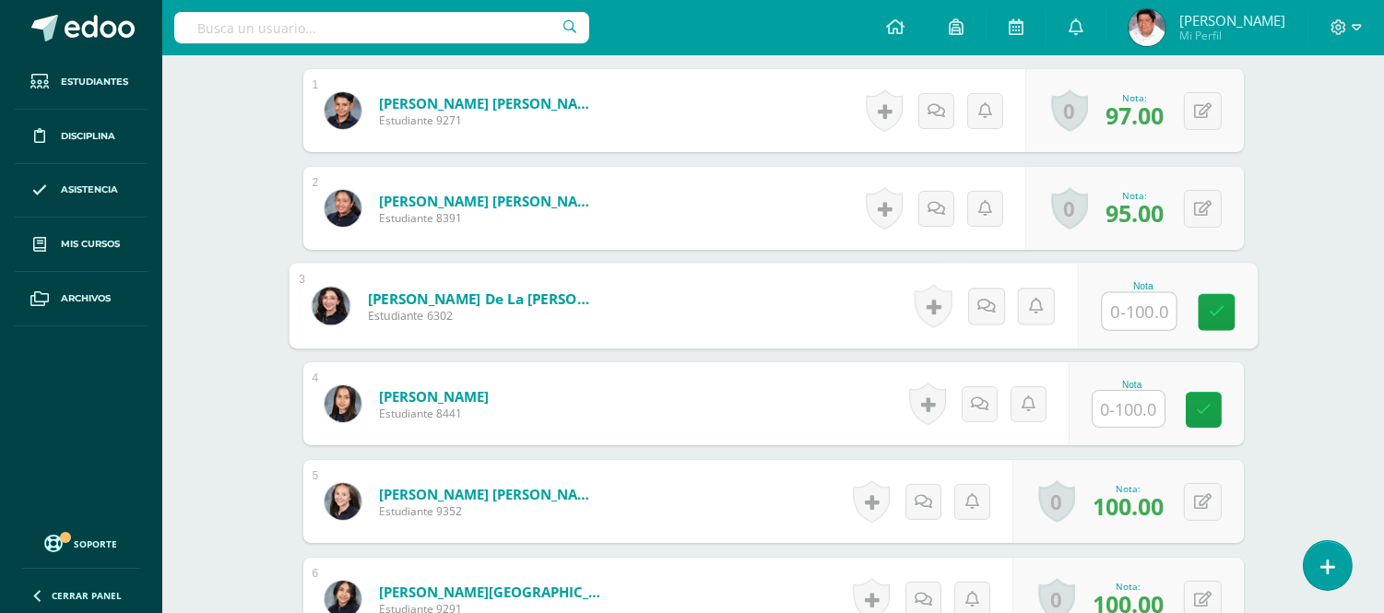
click at [1131, 313] on input "text" at bounding box center [1139, 311] width 74 height 37
type input "85"
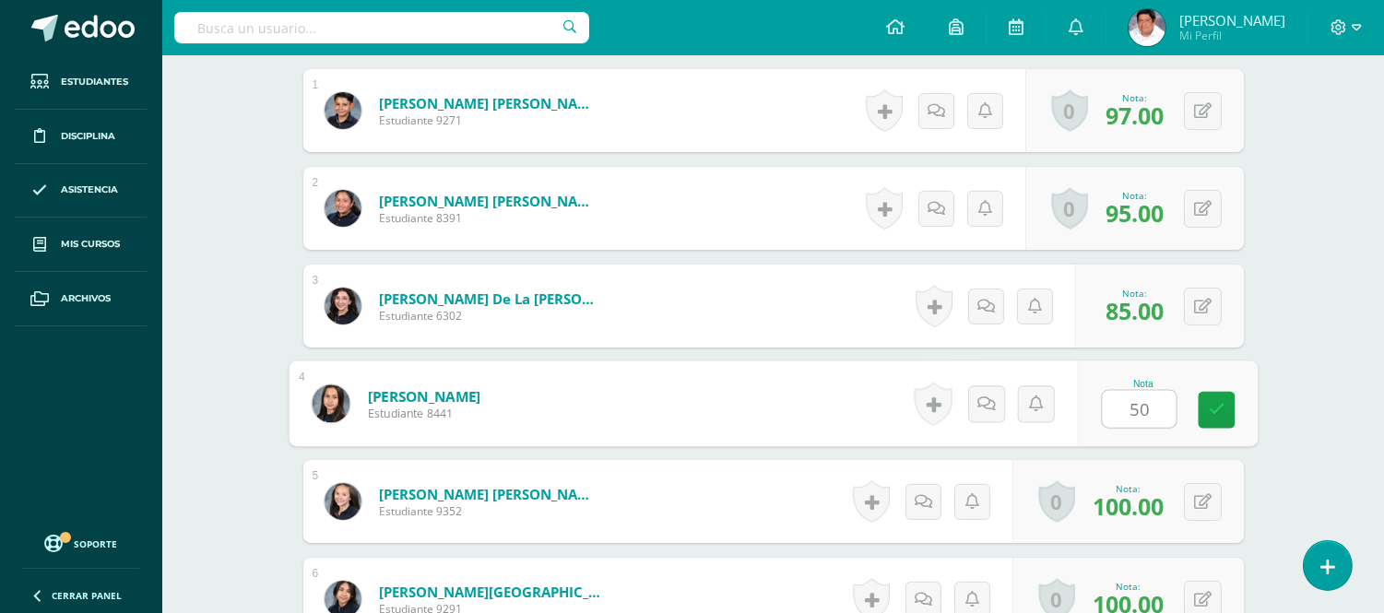
type input "5"
type input "4"
type input "2"
type input "0"
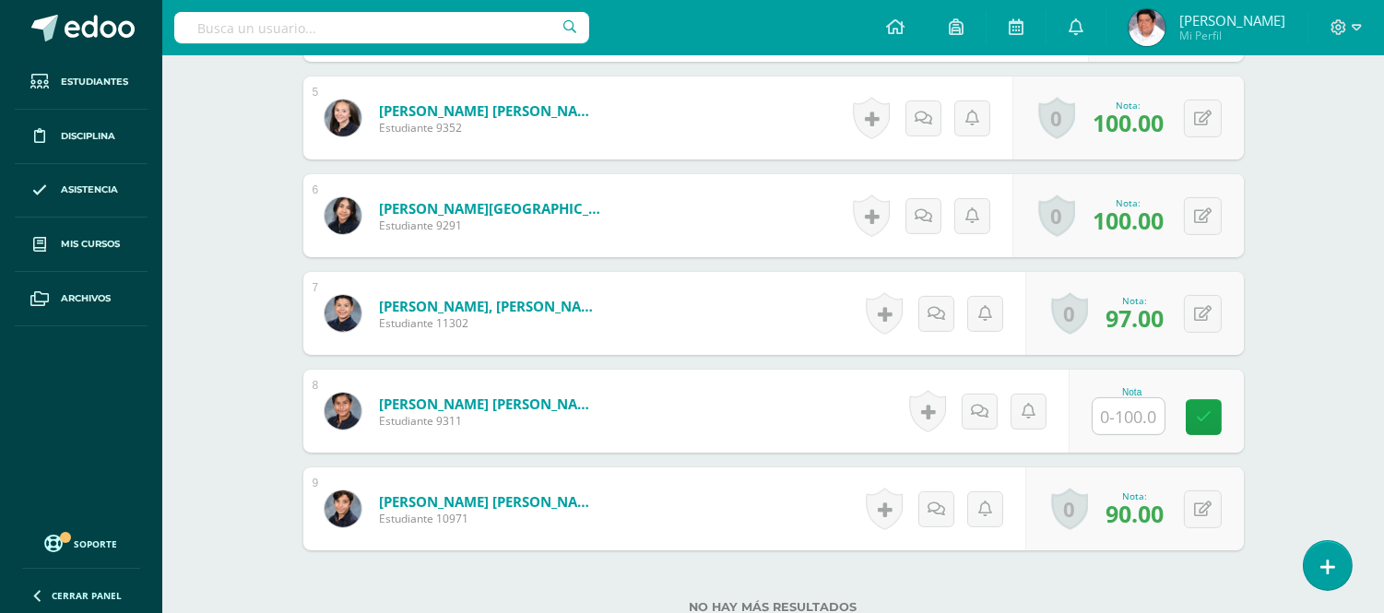
scroll to position [1025, 0]
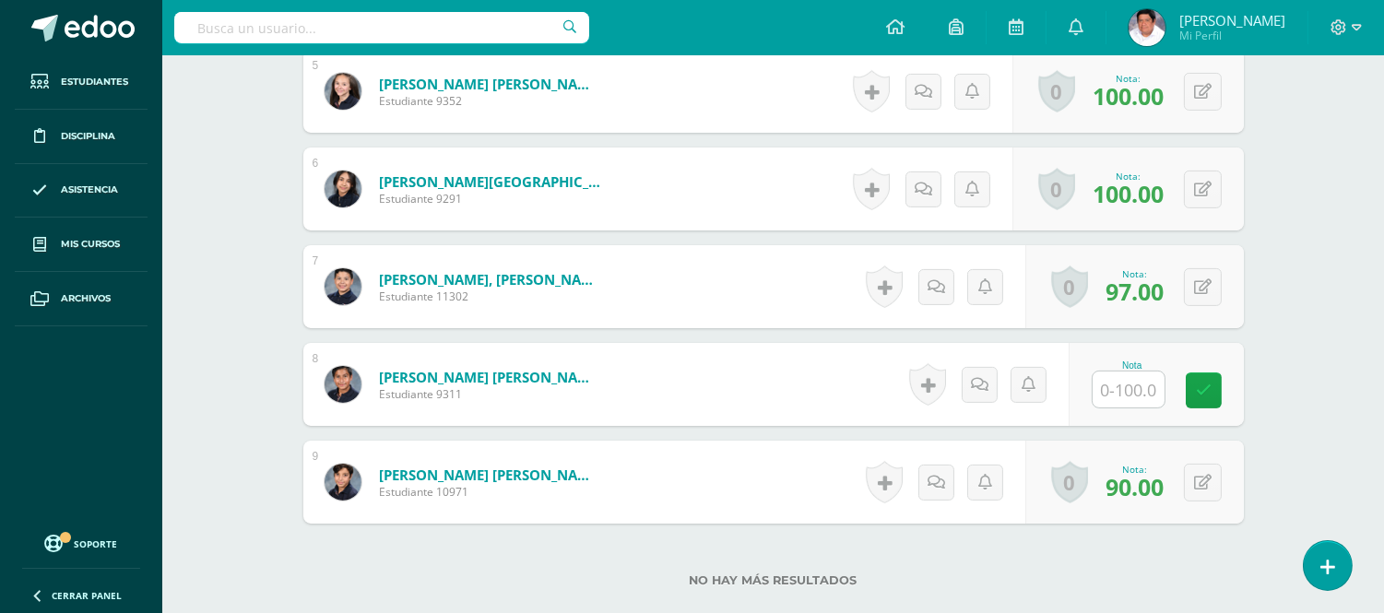
click at [1129, 392] on input "text" at bounding box center [1128, 390] width 72 height 36
type input "70"
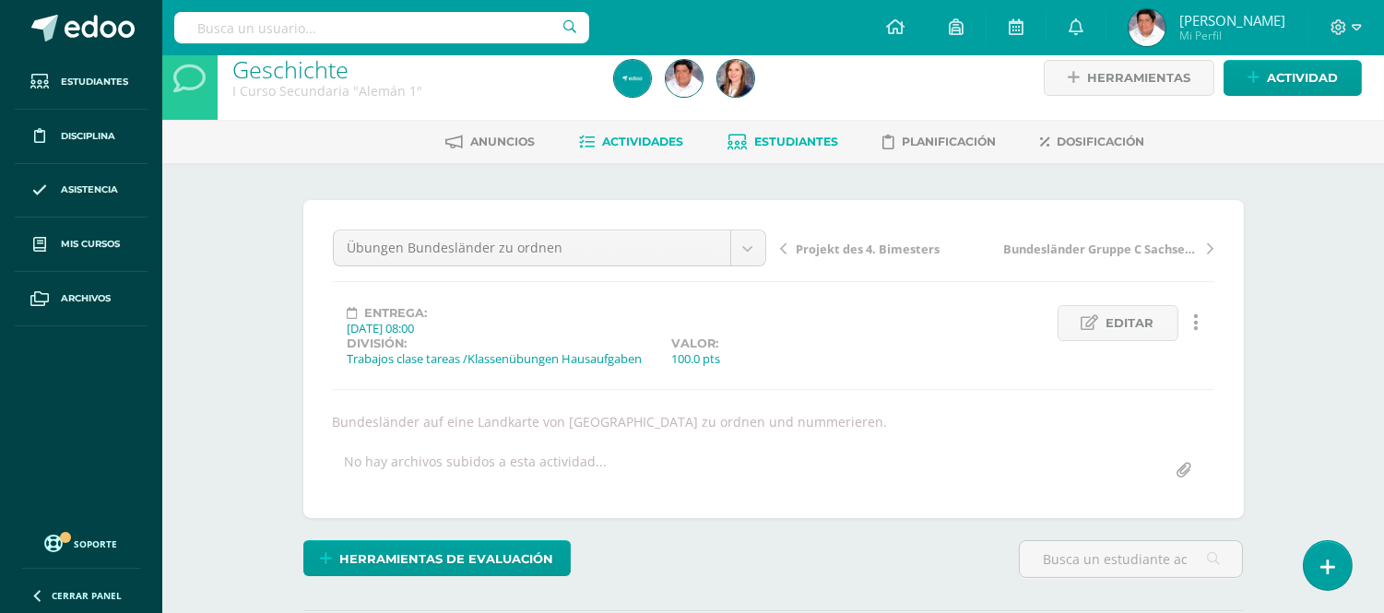
scroll to position [0, 0]
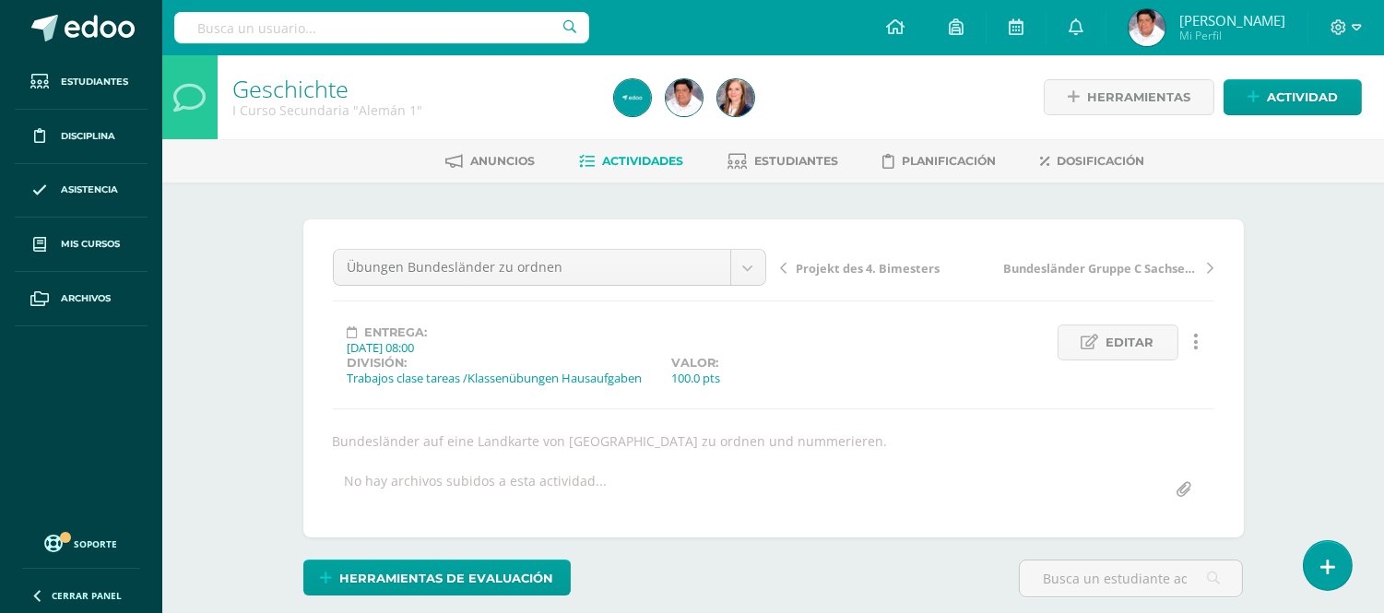
click at [630, 157] on span "Actividades" at bounding box center [643, 161] width 81 height 14
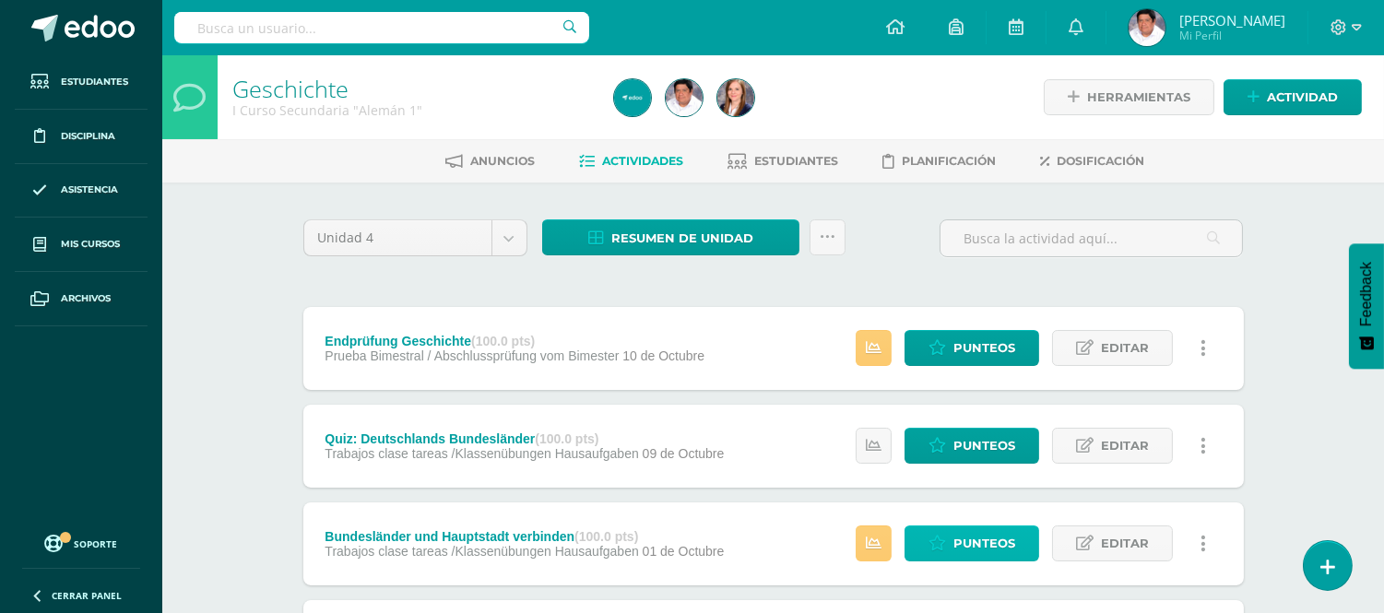
click at [938, 544] on icon at bounding box center [937, 544] width 18 height 16
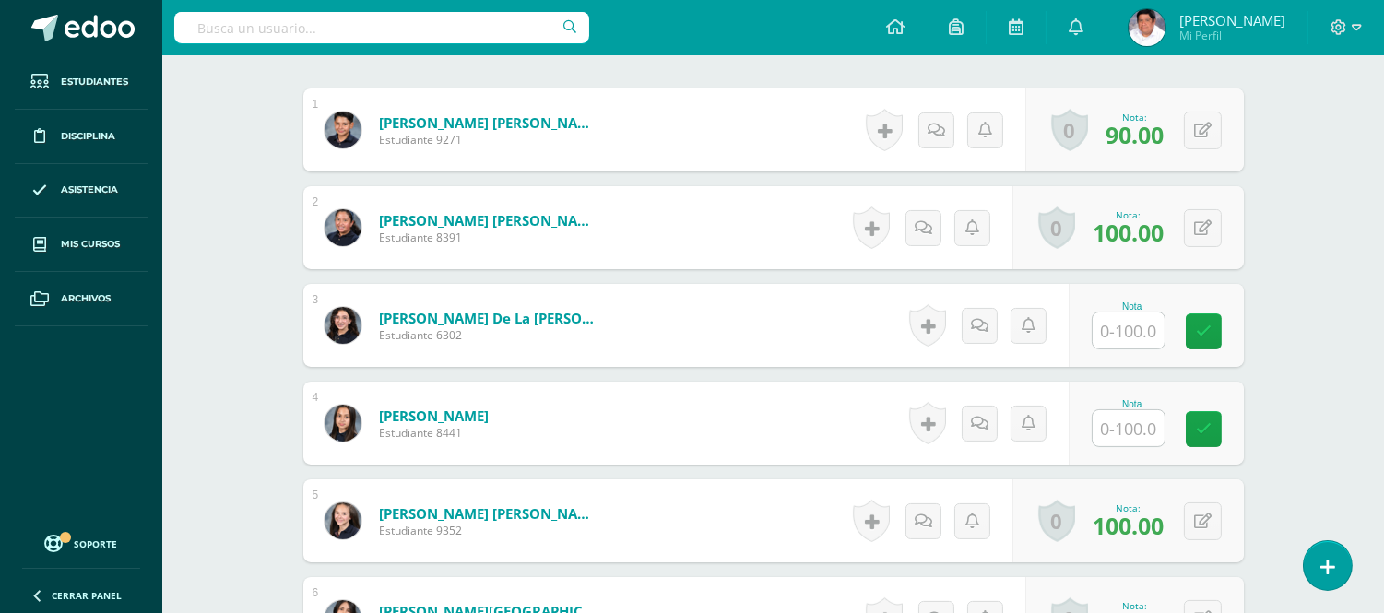
scroll to position [615, 0]
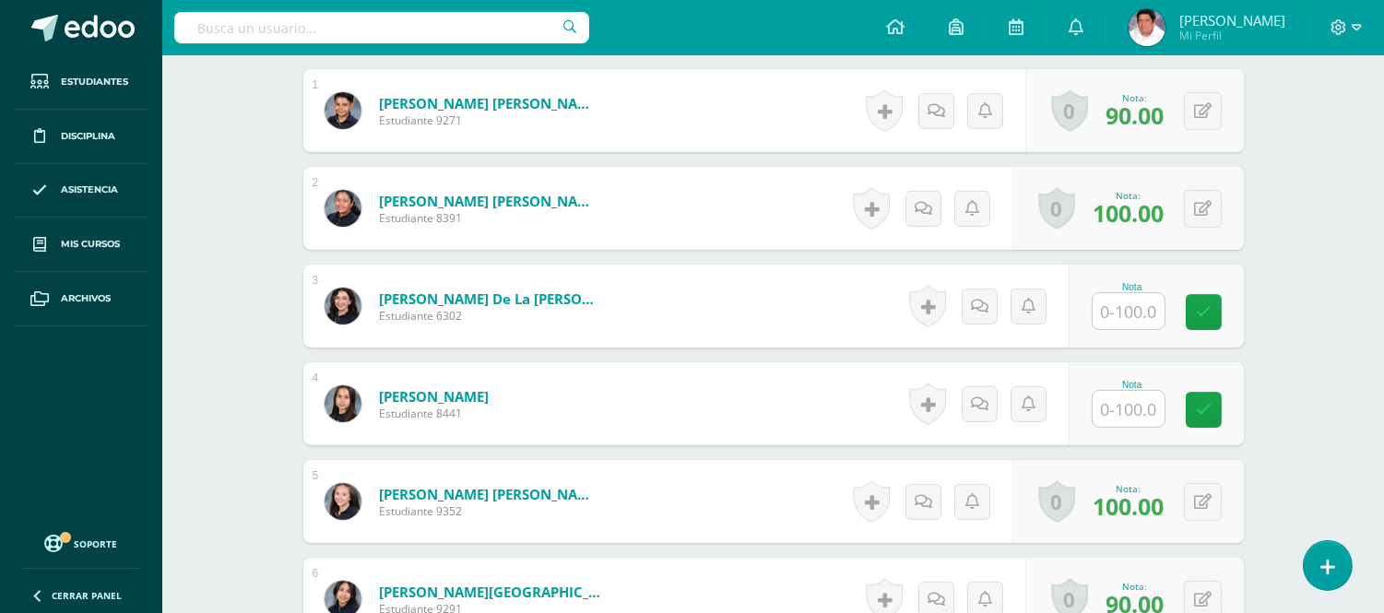
click at [1116, 310] on input "text" at bounding box center [1128, 311] width 72 height 36
type input "70"
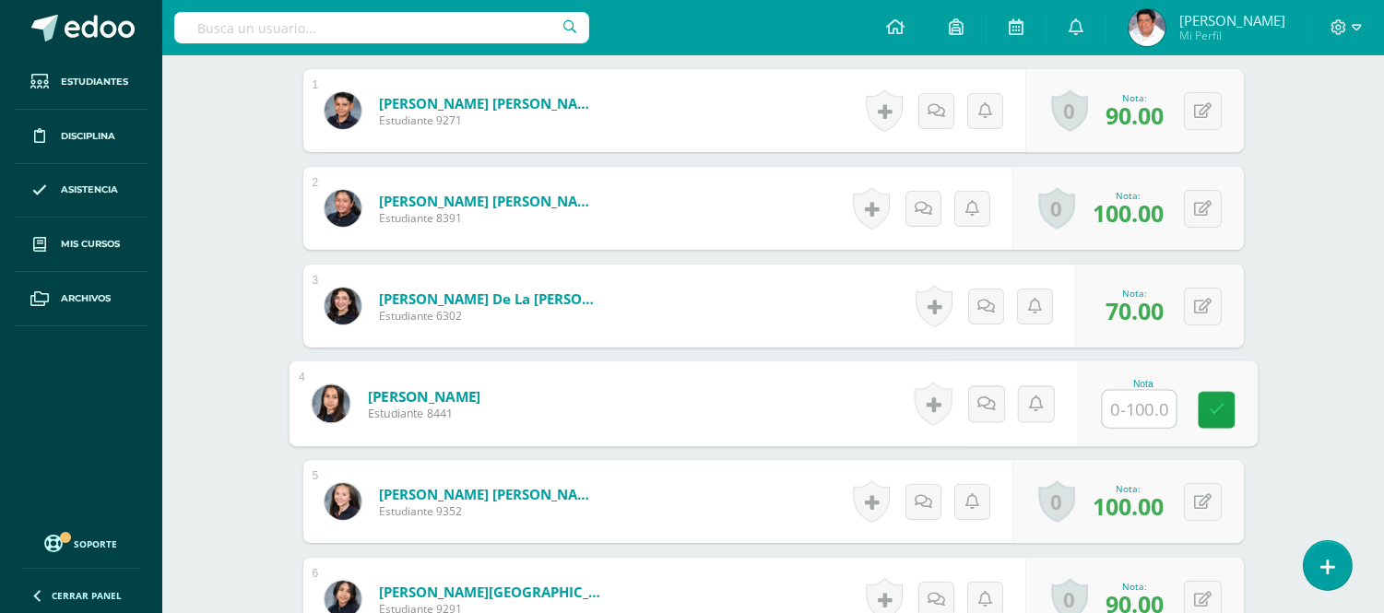
type input "0"
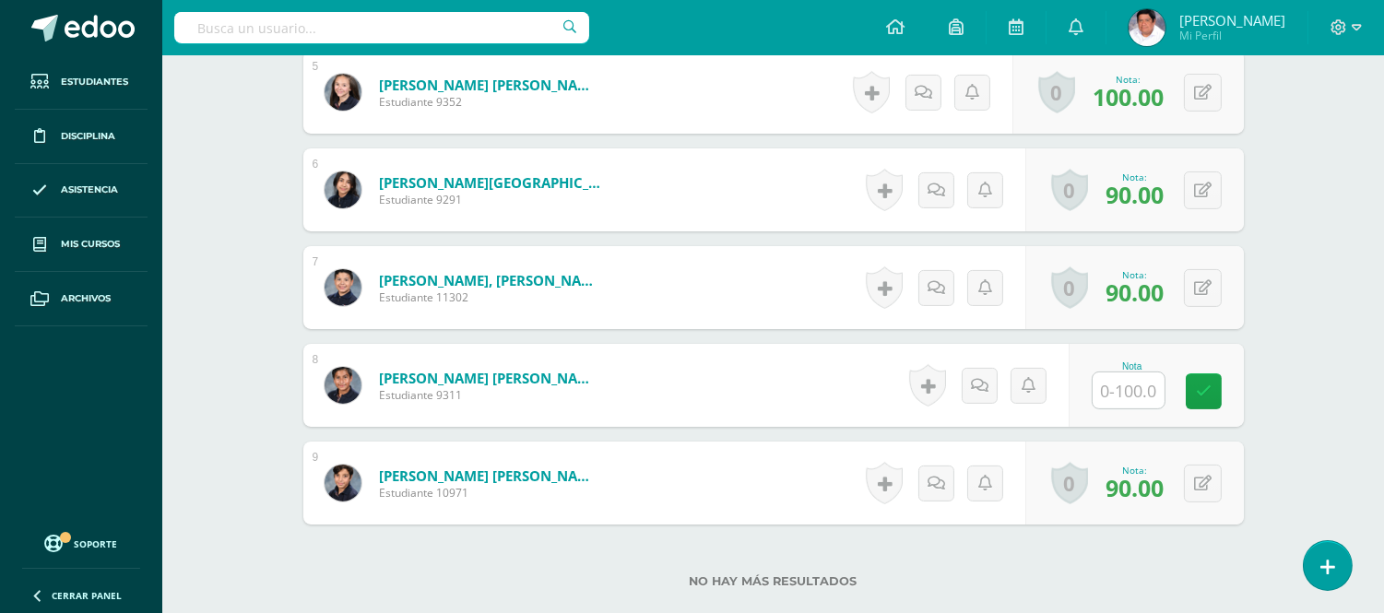
scroll to position [1025, 0]
click at [1114, 392] on input "text" at bounding box center [1128, 390] width 72 height 36
type input "80"
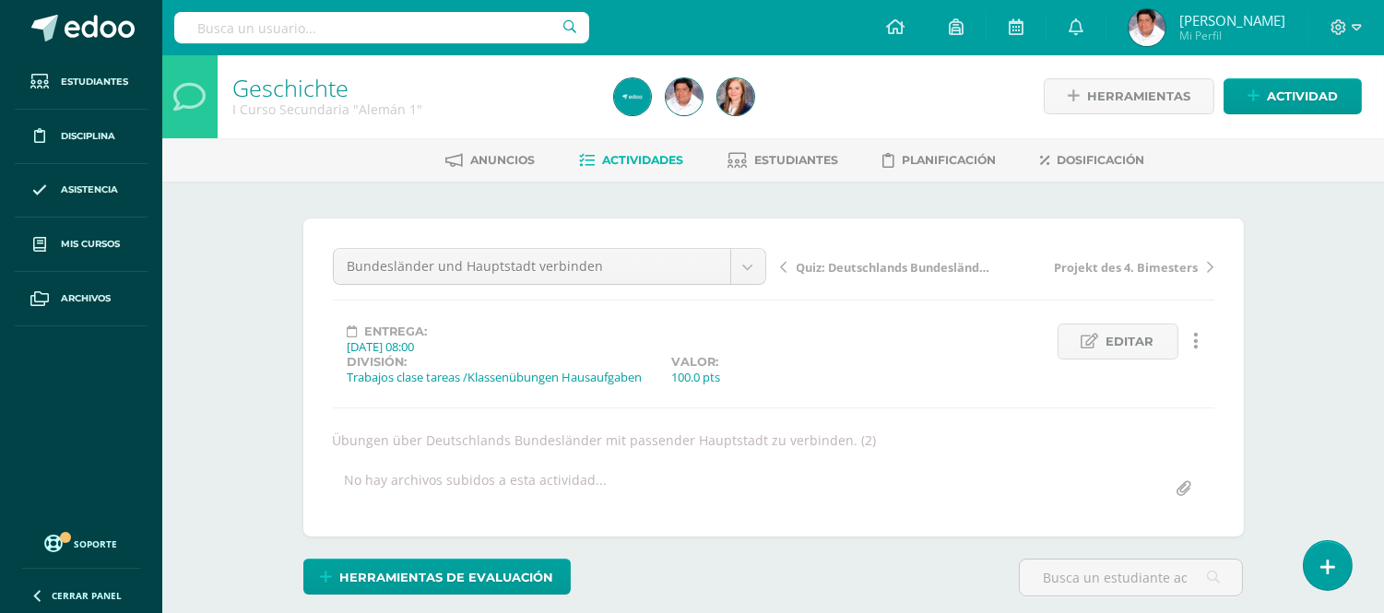
scroll to position [0, 0]
click at [608, 154] on span "Actividades" at bounding box center [643, 161] width 81 height 14
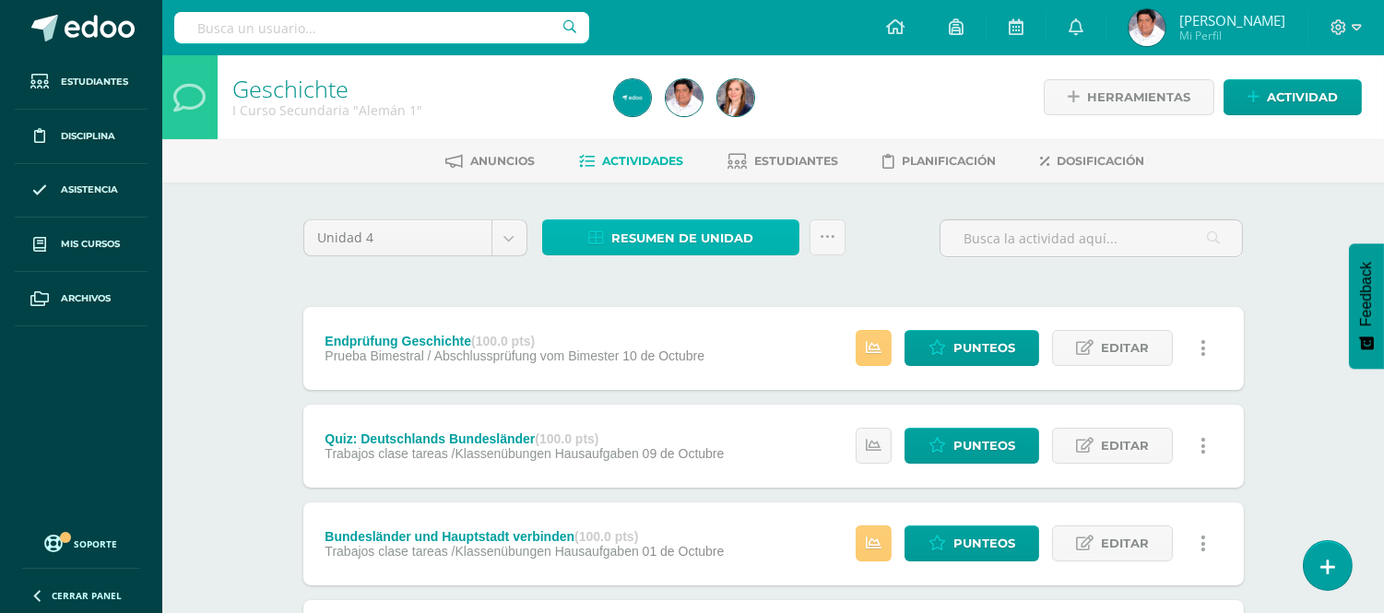
click at [694, 238] on span "Resumen de unidad" at bounding box center [682, 238] width 142 height 34
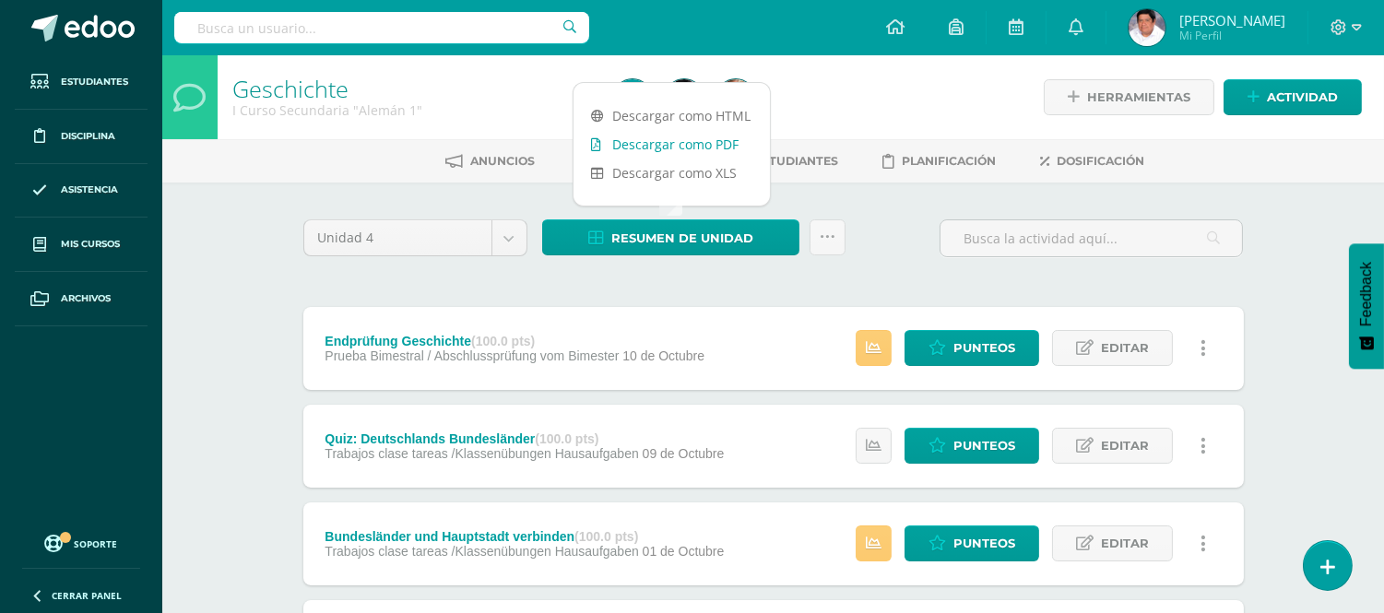
click at [691, 144] on link "Descargar como PDF" at bounding box center [671, 144] width 196 height 29
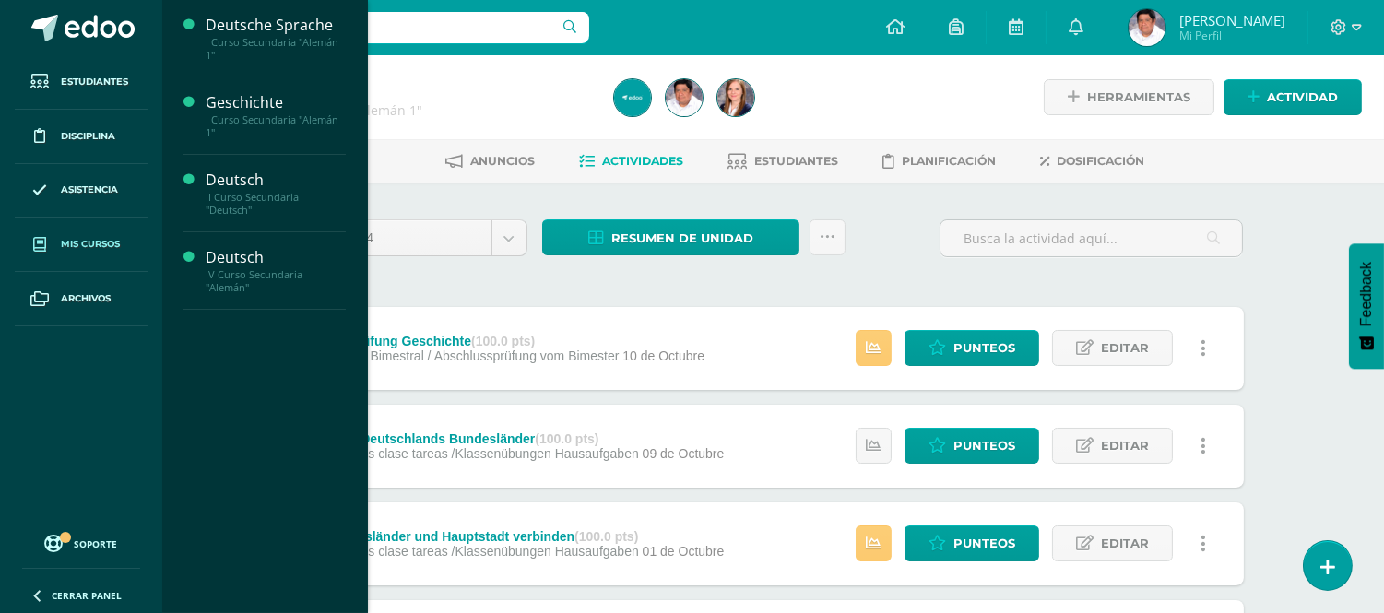
click at [84, 235] on link "Mis cursos" at bounding box center [81, 245] width 133 height 54
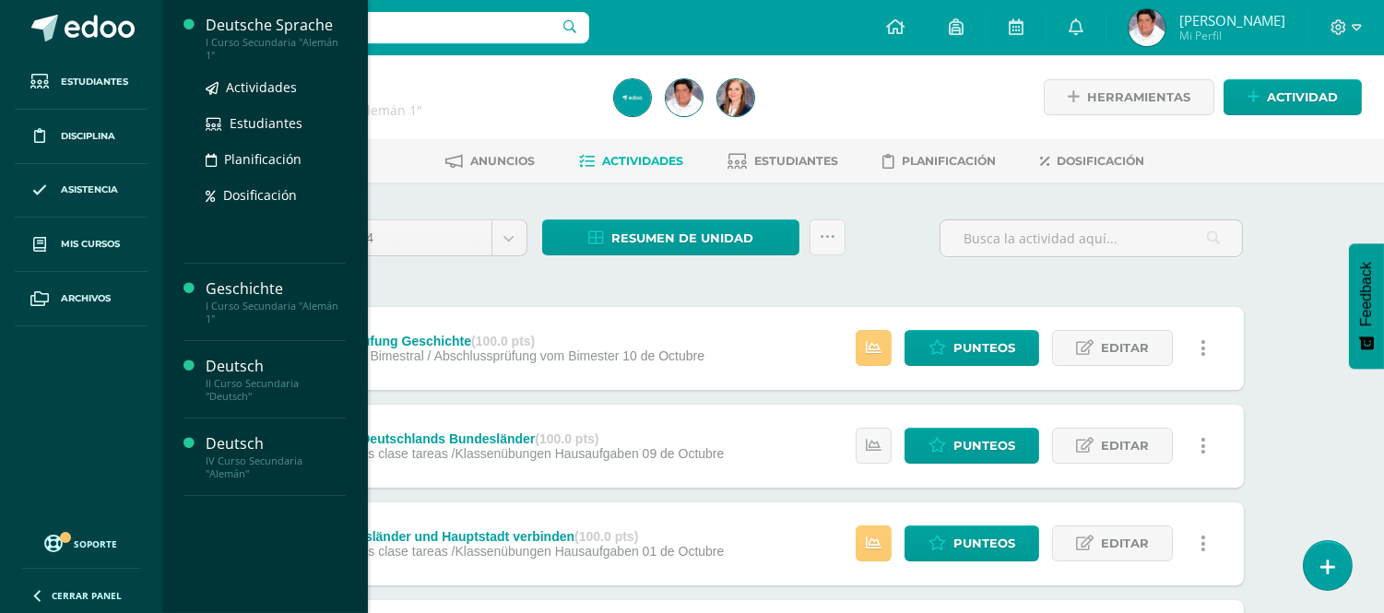
click at [242, 39] on div "I Curso Secundaria "Alemán 1"" at bounding box center [276, 49] width 140 height 26
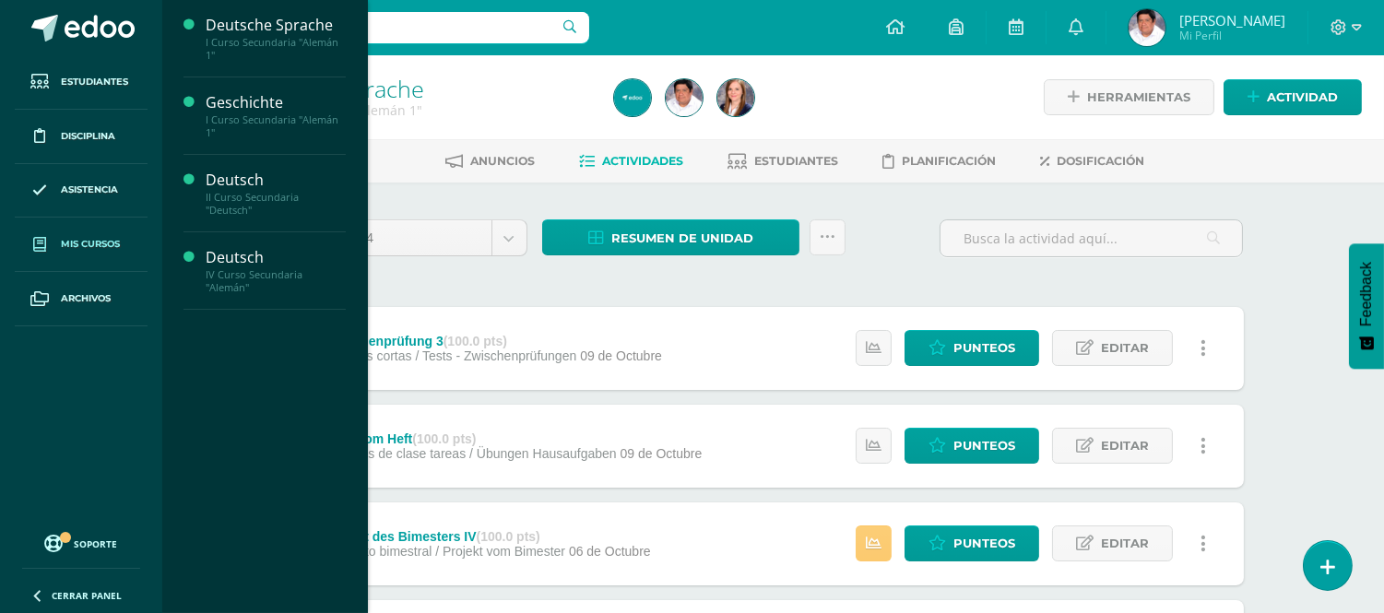
click at [77, 241] on span "Mis cursos" at bounding box center [90, 244] width 59 height 15
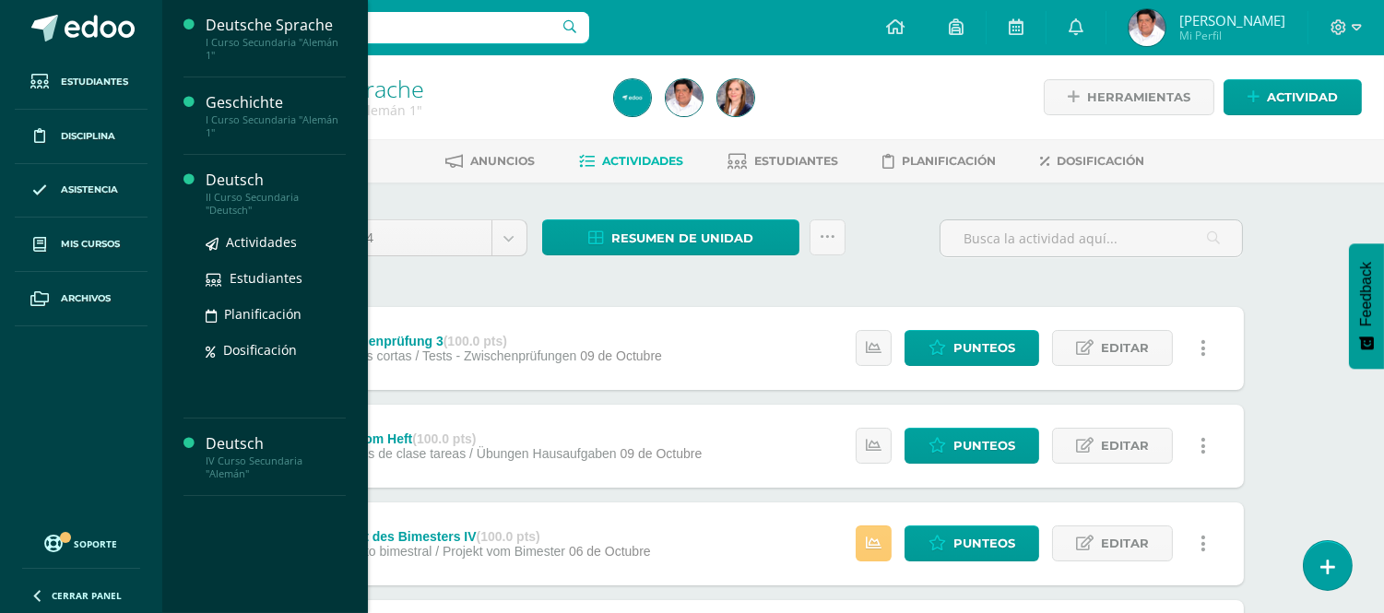
click at [256, 186] on div "Deutsch" at bounding box center [276, 180] width 140 height 21
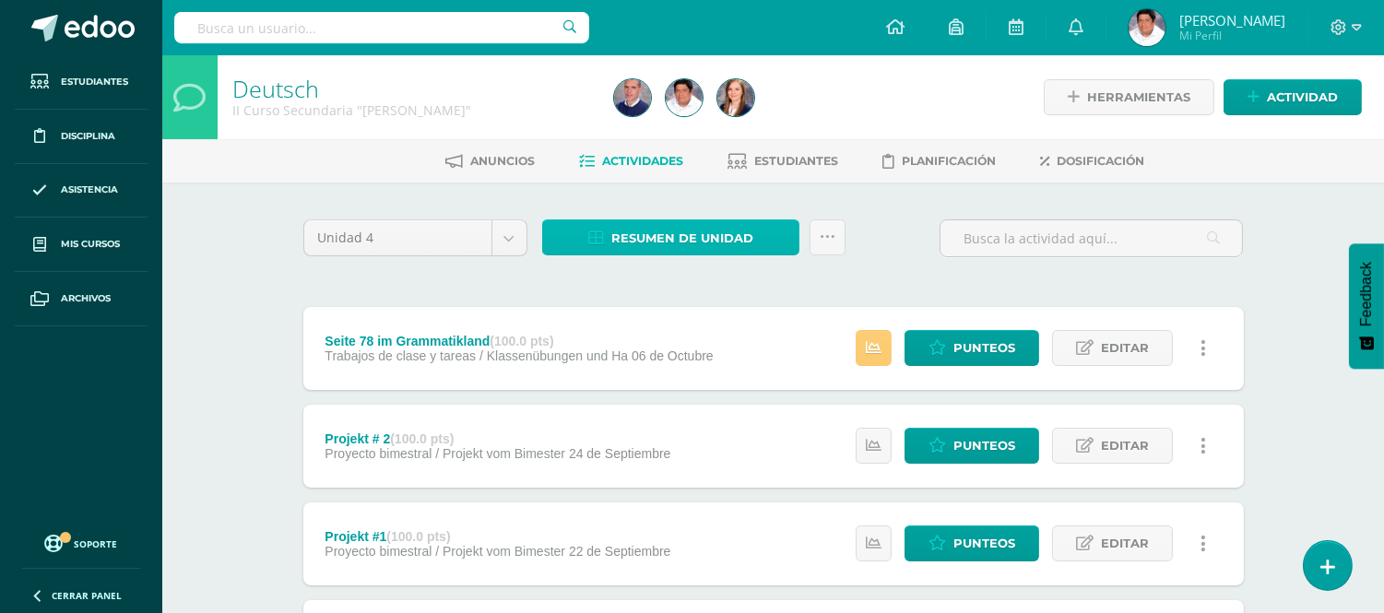
click at [677, 236] on span "Resumen de unidad" at bounding box center [682, 238] width 142 height 34
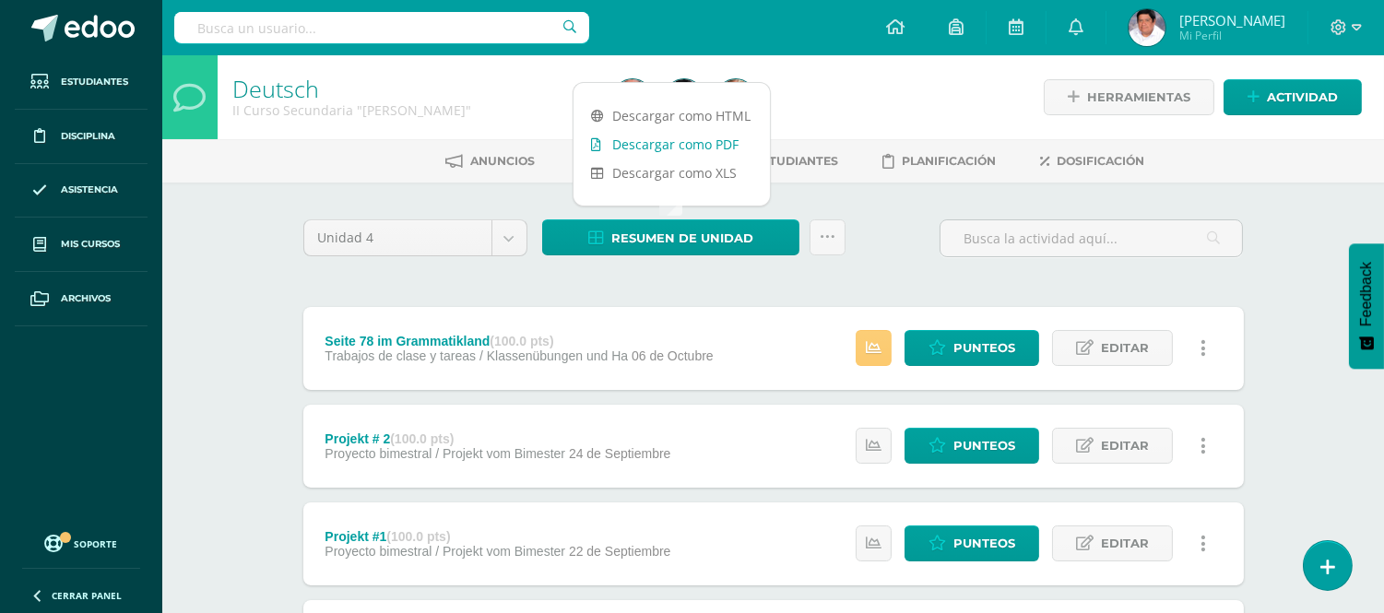
click at [687, 144] on link "Descargar como PDF" at bounding box center [671, 144] width 196 height 29
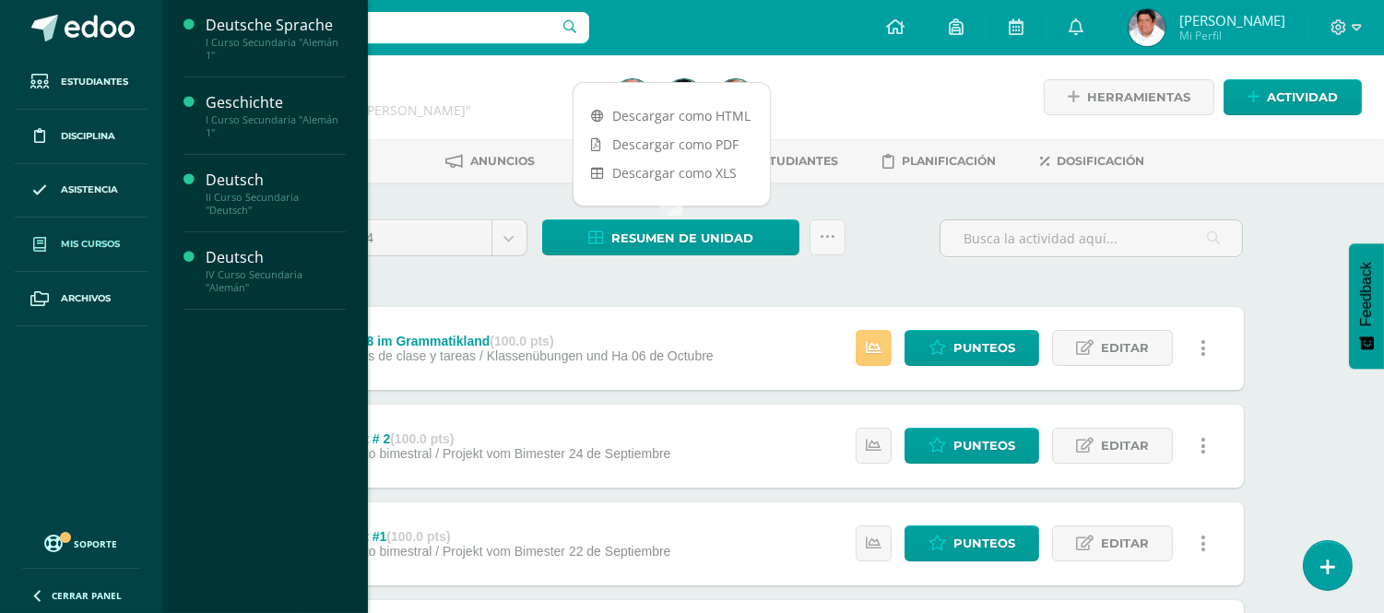
click at [89, 246] on span "Mis cursos" at bounding box center [90, 244] width 59 height 15
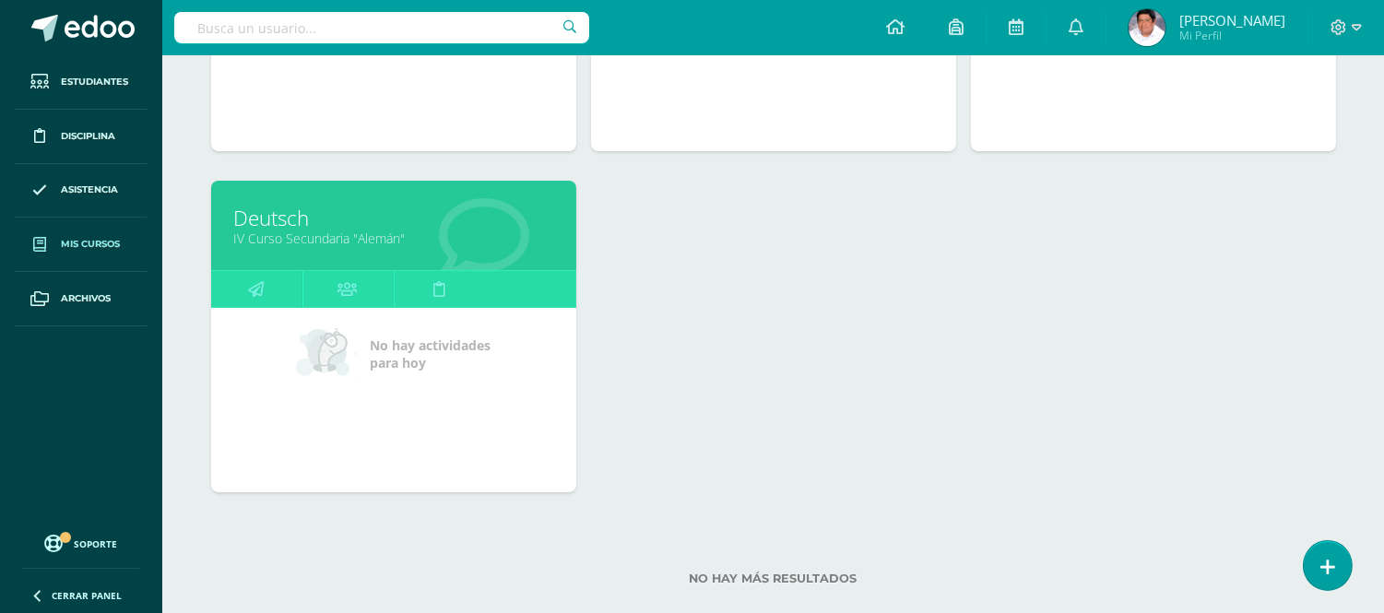
scroll to position [512, 0]
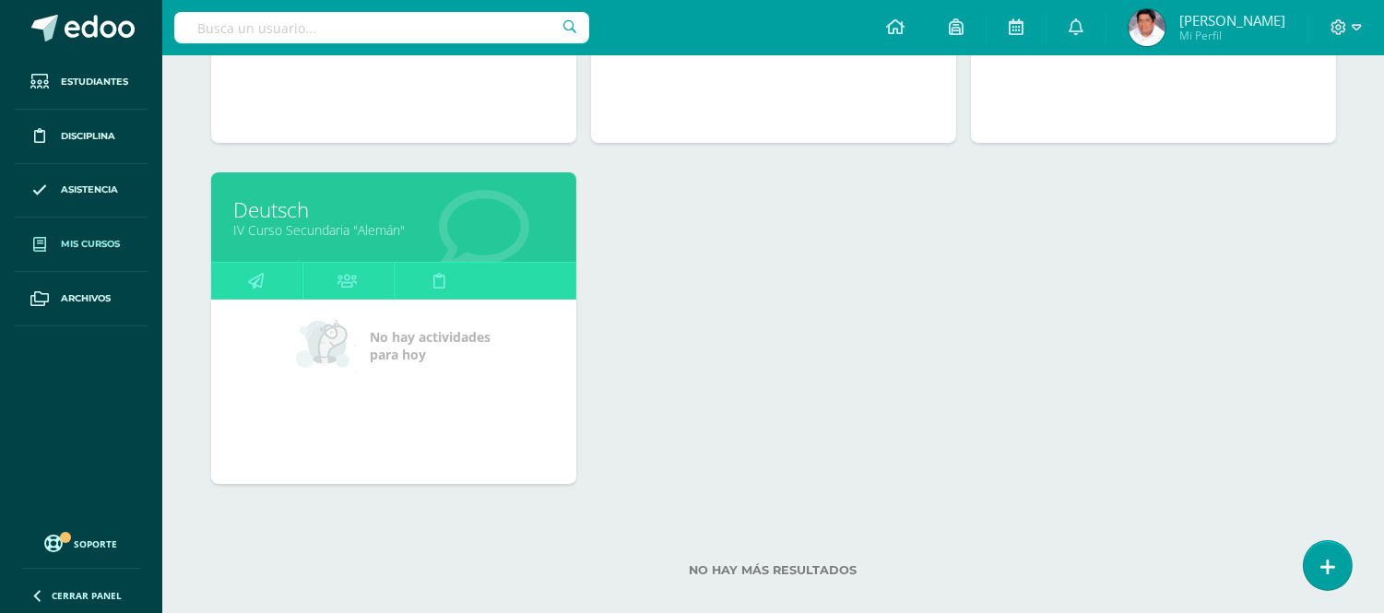
click at [270, 208] on link "Deutsch" at bounding box center [393, 209] width 319 height 29
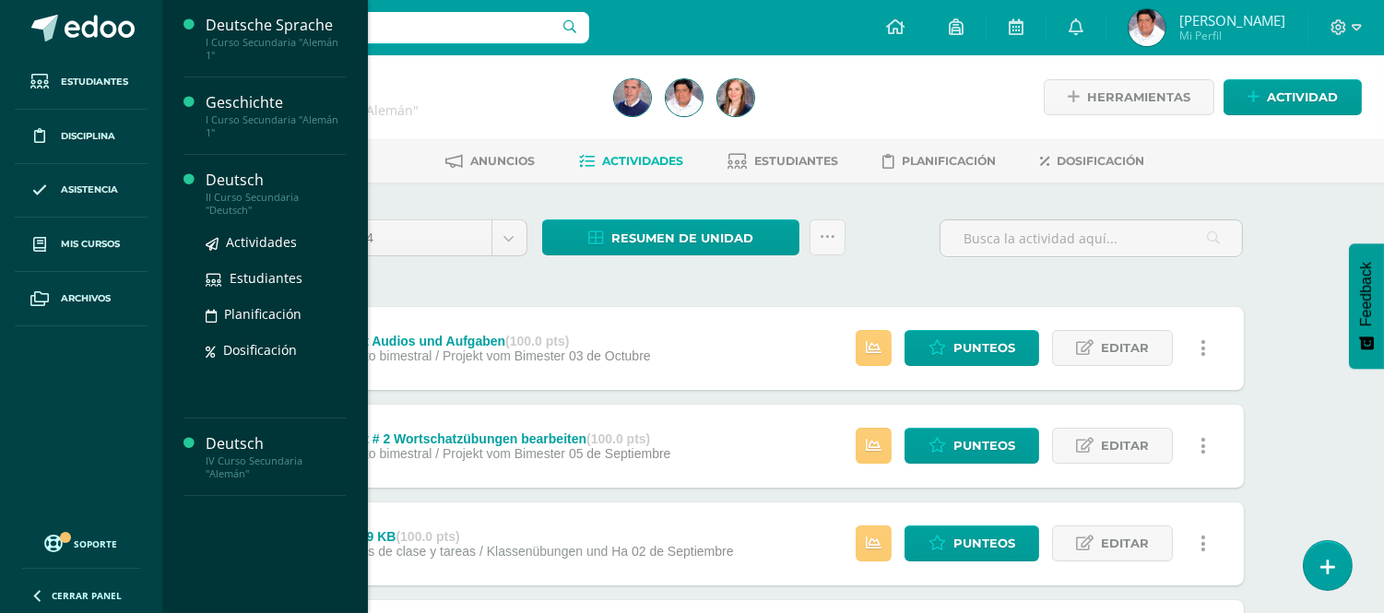
click at [241, 201] on div "II Curso Secundaria "Deutsch"" at bounding box center [276, 204] width 140 height 26
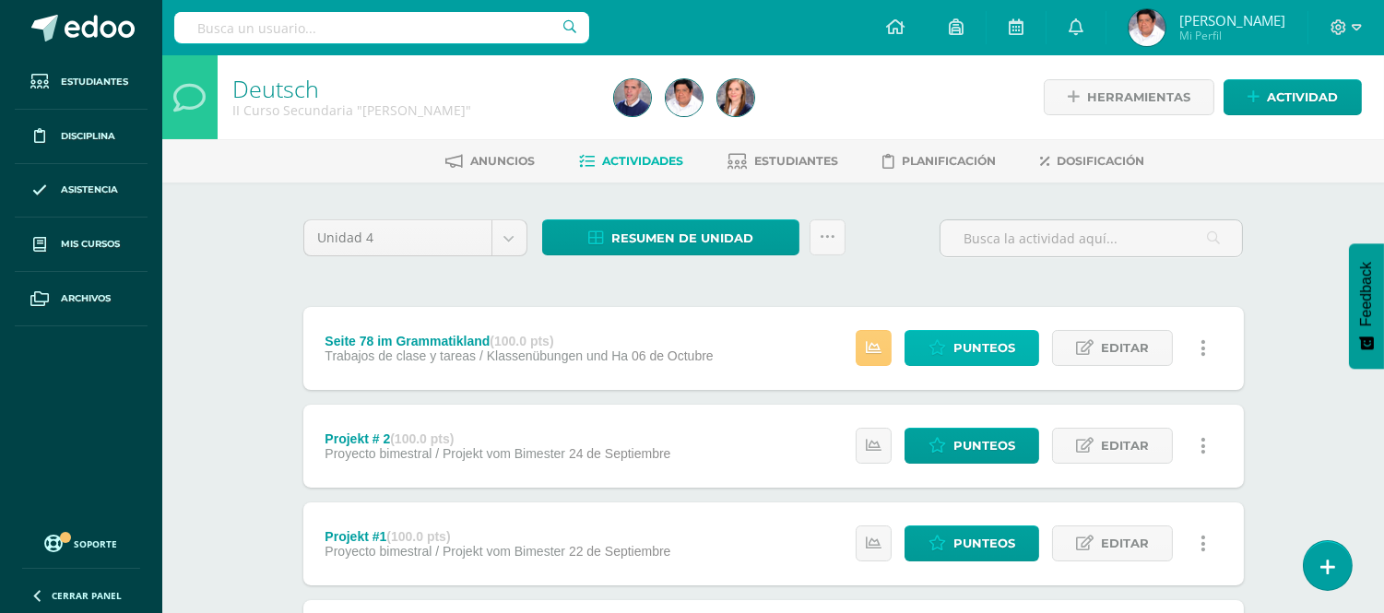
click at [946, 348] on icon at bounding box center [937, 348] width 18 height 16
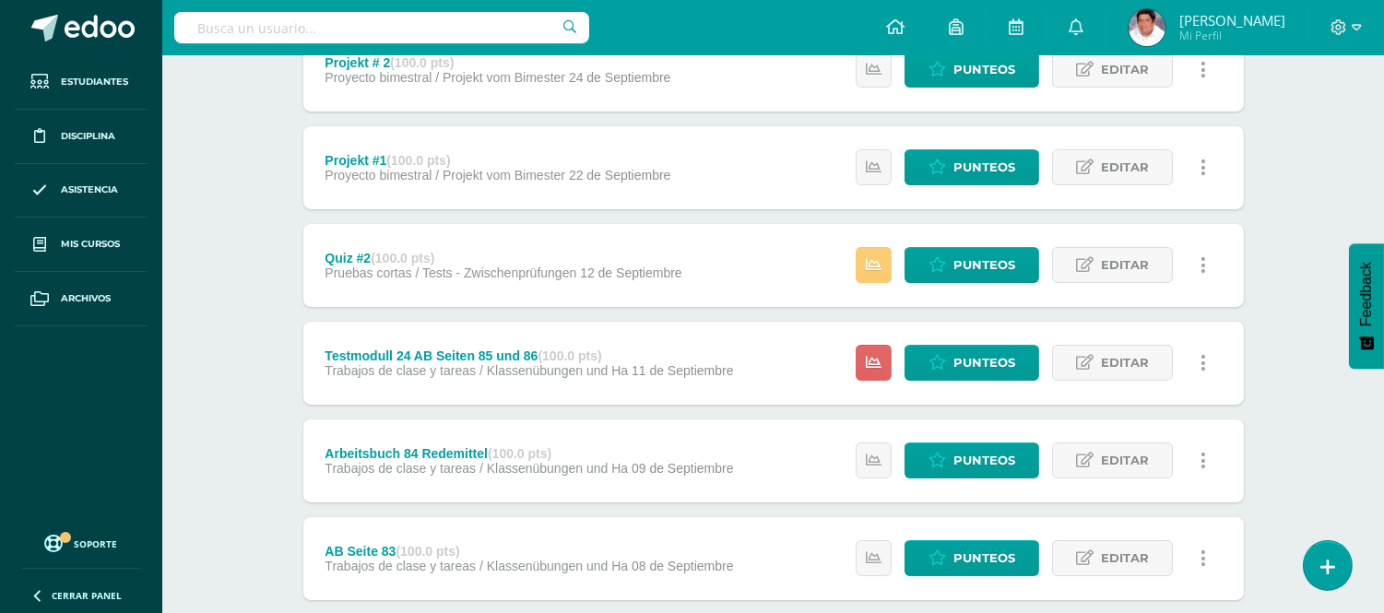
scroll to position [409, 0]
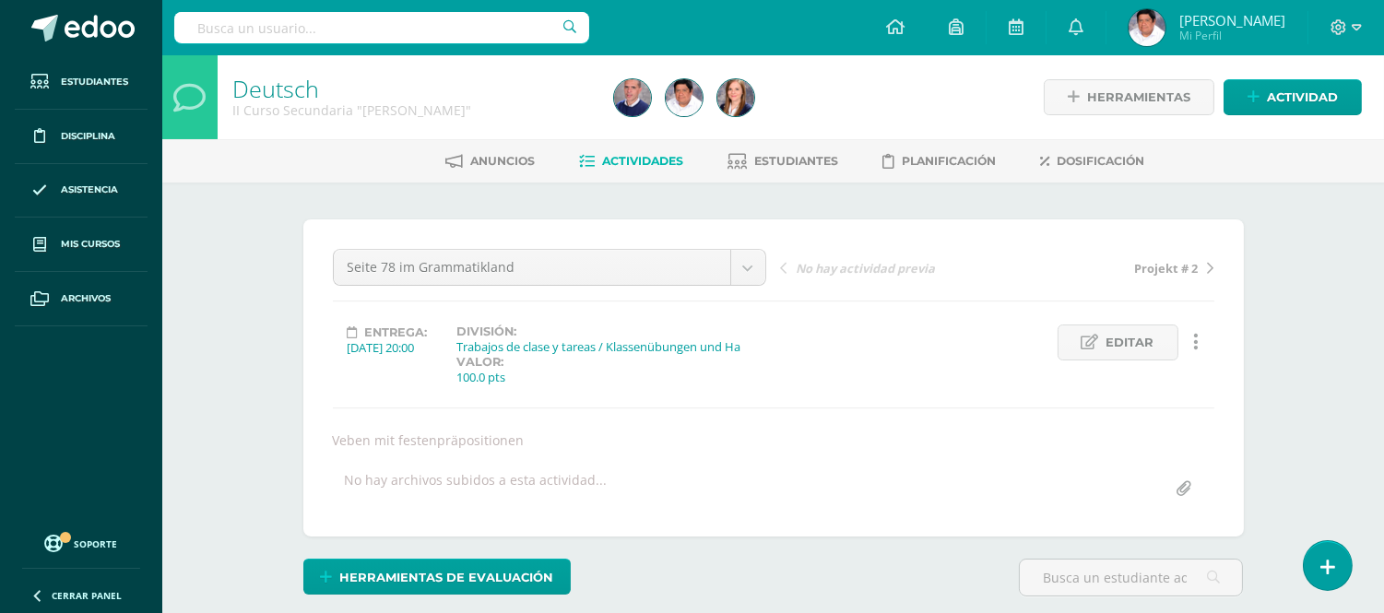
click at [640, 151] on link "Actividades" at bounding box center [632, 161] width 104 height 29
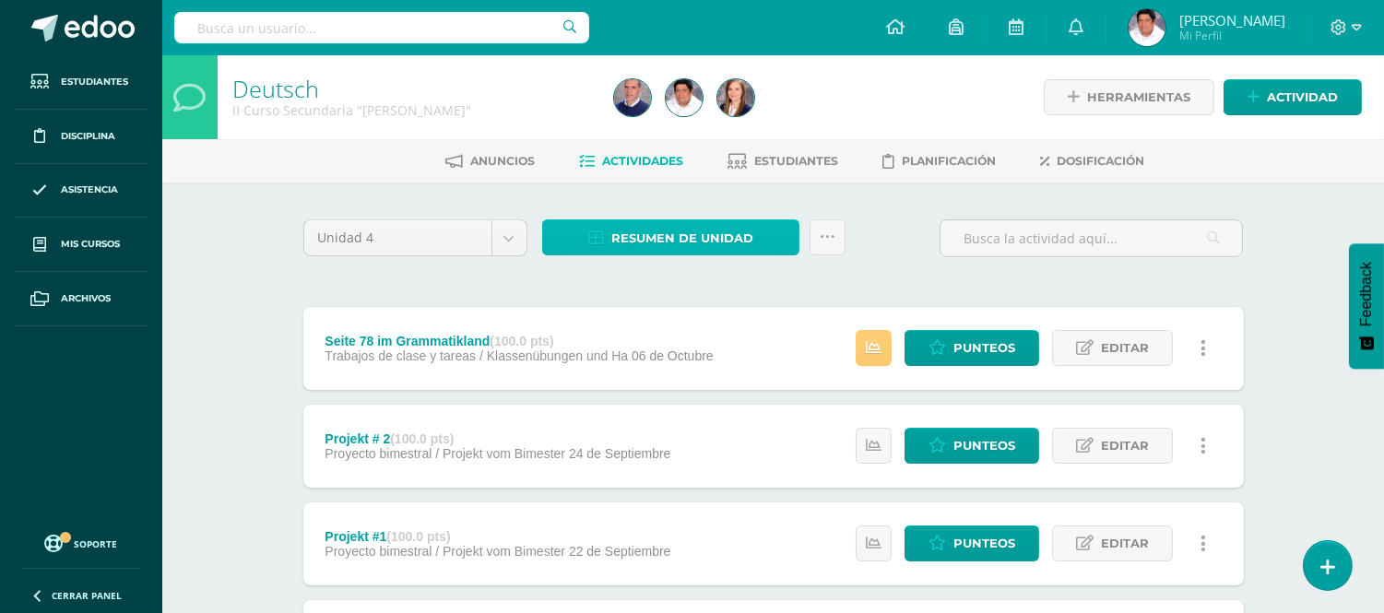
click at [630, 226] on span "Resumen de unidad" at bounding box center [682, 238] width 142 height 34
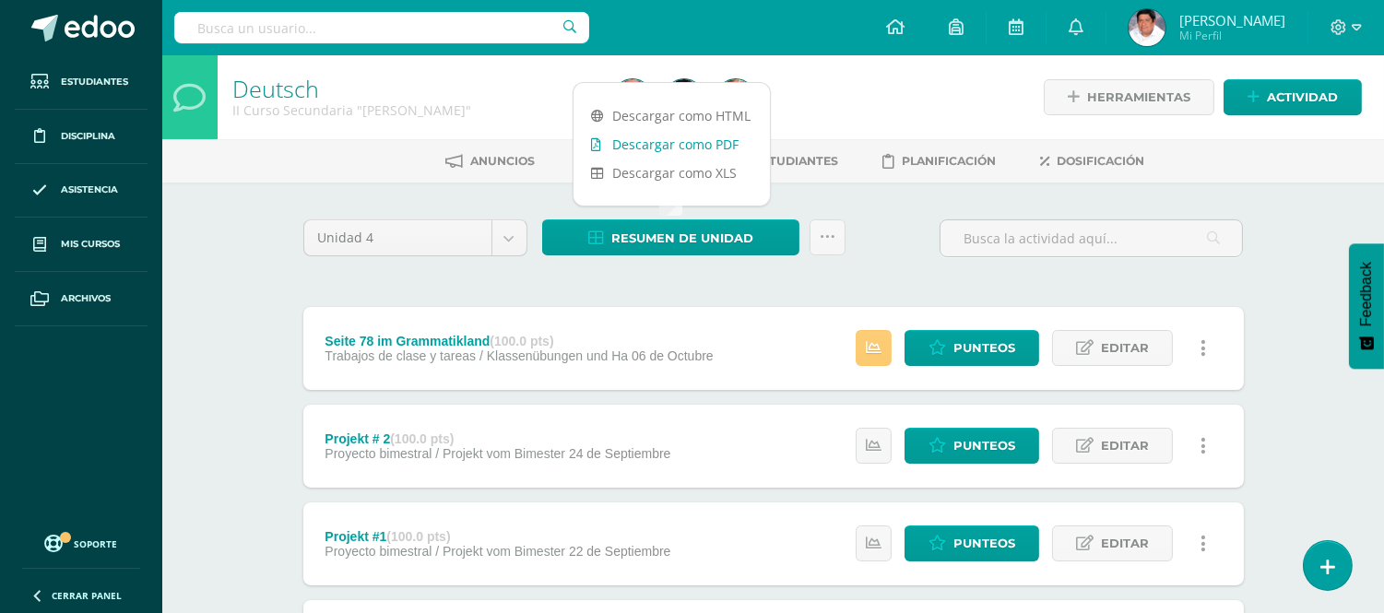
click at [636, 146] on link "Descargar como PDF" at bounding box center [671, 144] width 196 height 29
